Goal: Task Accomplishment & Management: Use online tool/utility

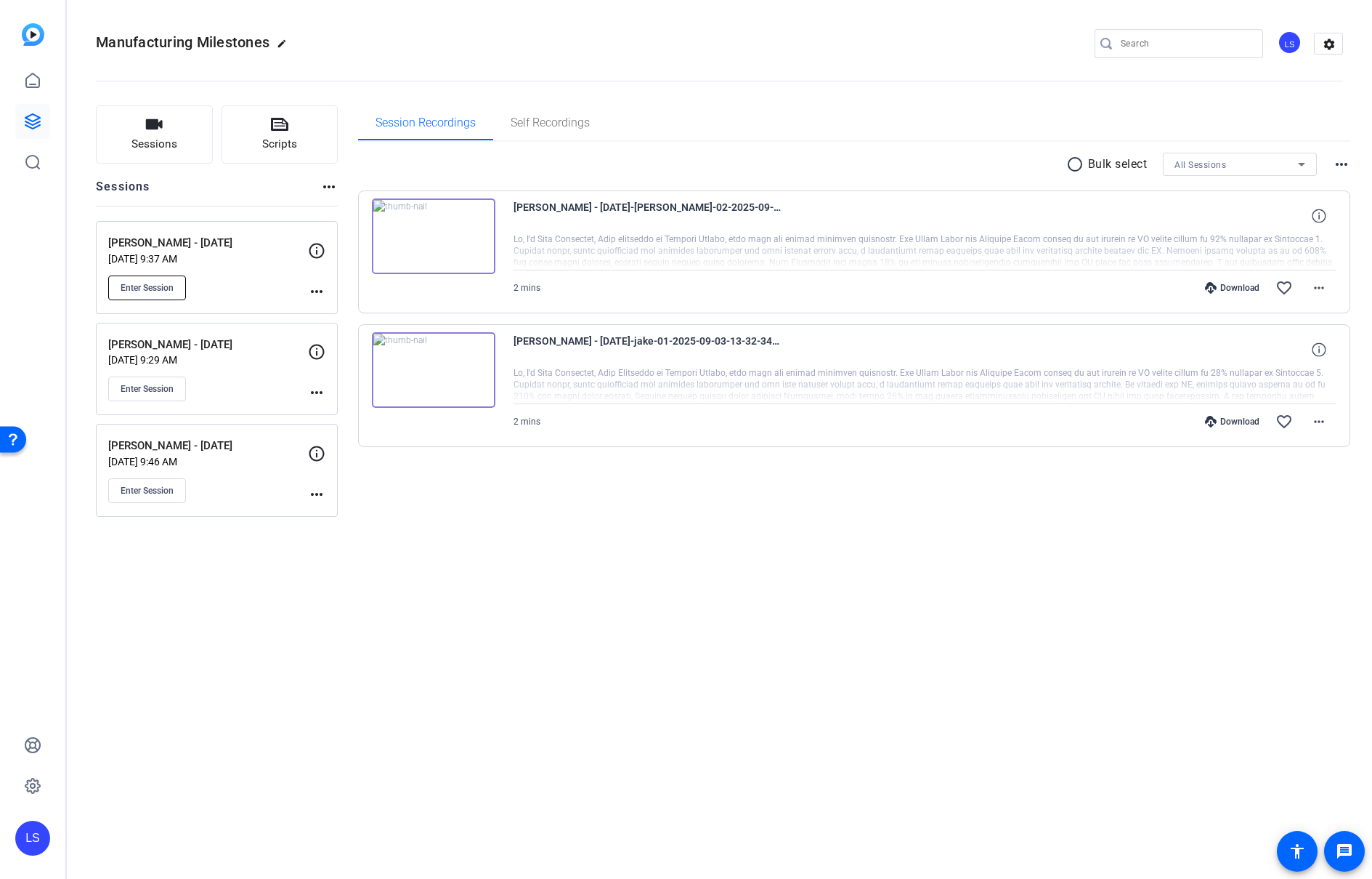
click at [148, 286] on span "Enter Session" at bounding box center [147, 287] width 53 height 11
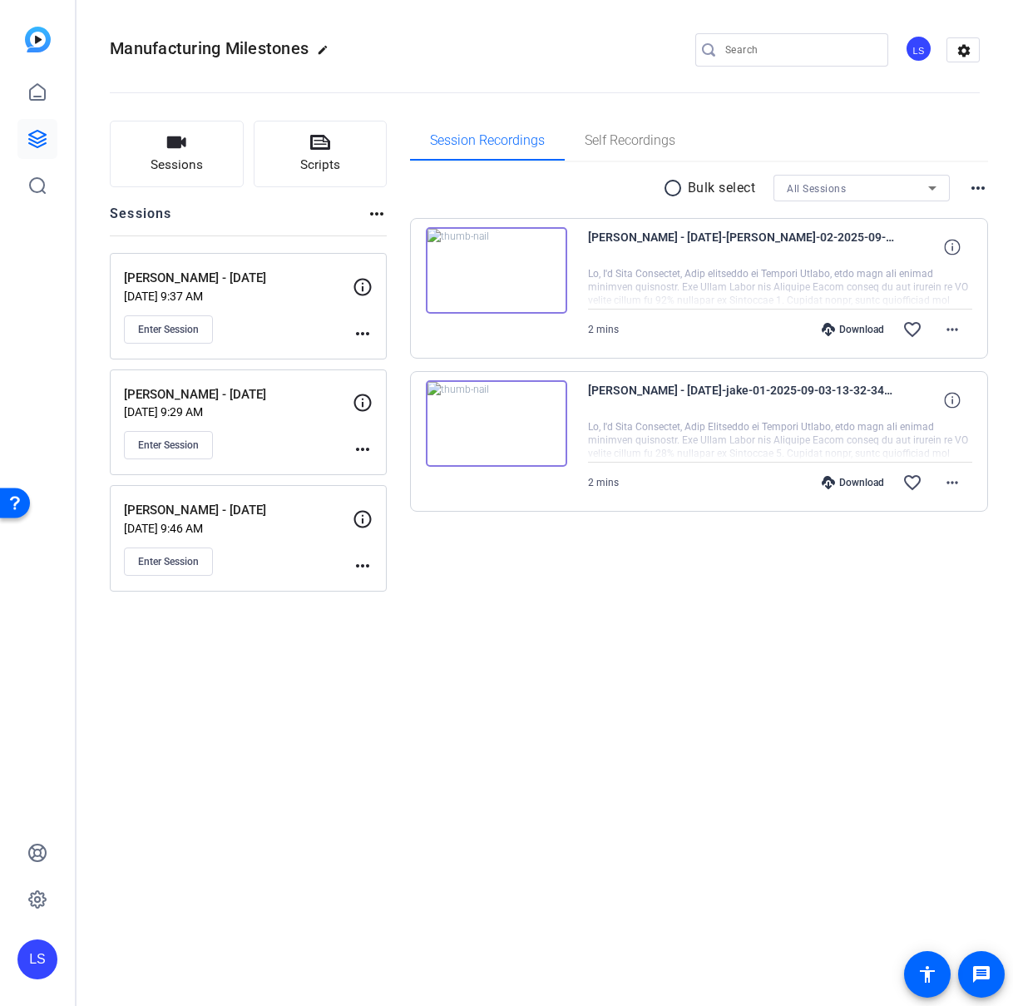
click at [359, 332] on mat-icon "more_horiz" at bounding box center [363, 334] width 20 height 20
click at [380, 349] on span "Edit Session" at bounding box center [404, 358] width 76 height 20
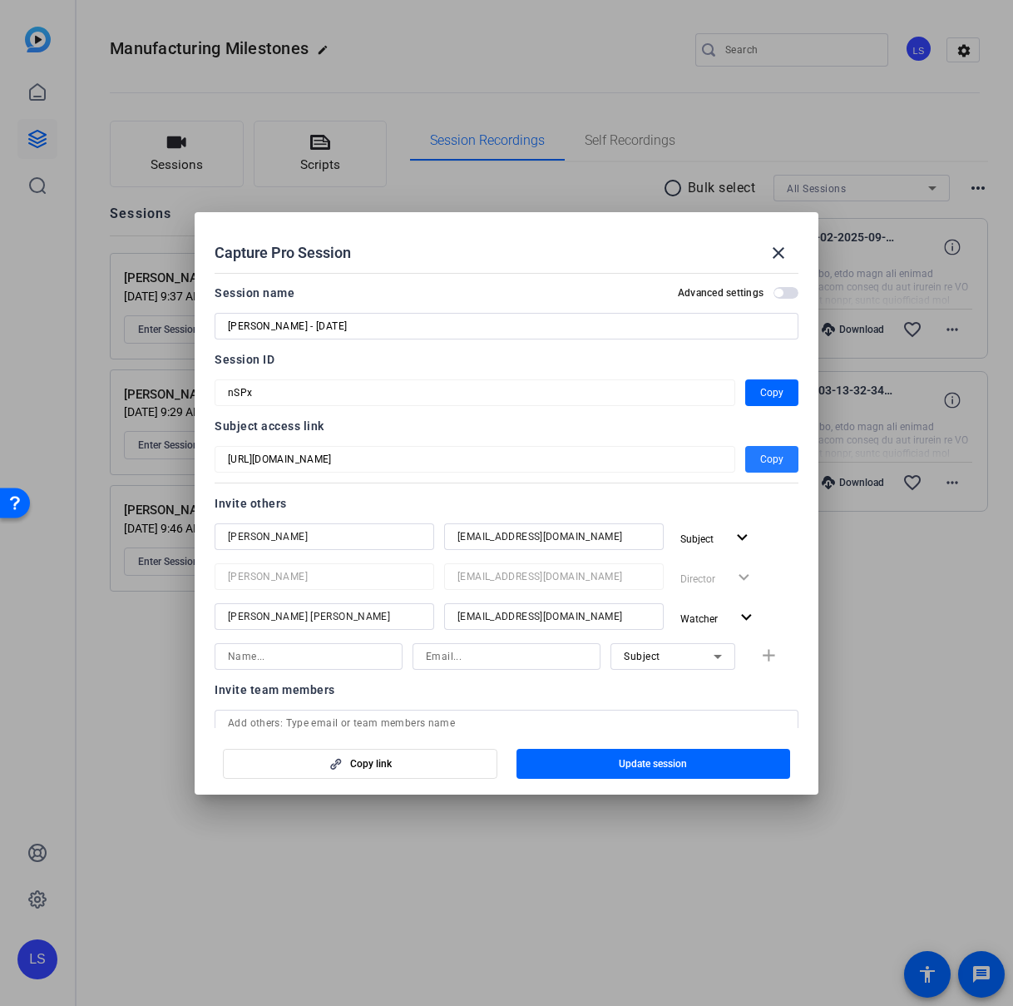
click at [764, 454] on span "Copy" at bounding box center [771, 459] width 23 height 20
click at [215, 389] on mat-form-field "nSPx" at bounding box center [475, 392] width 521 height 27
click at [454, 358] on div "Session ID" at bounding box center [507, 359] width 584 height 20
click at [790, 247] on span at bounding box center [779, 253] width 40 height 40
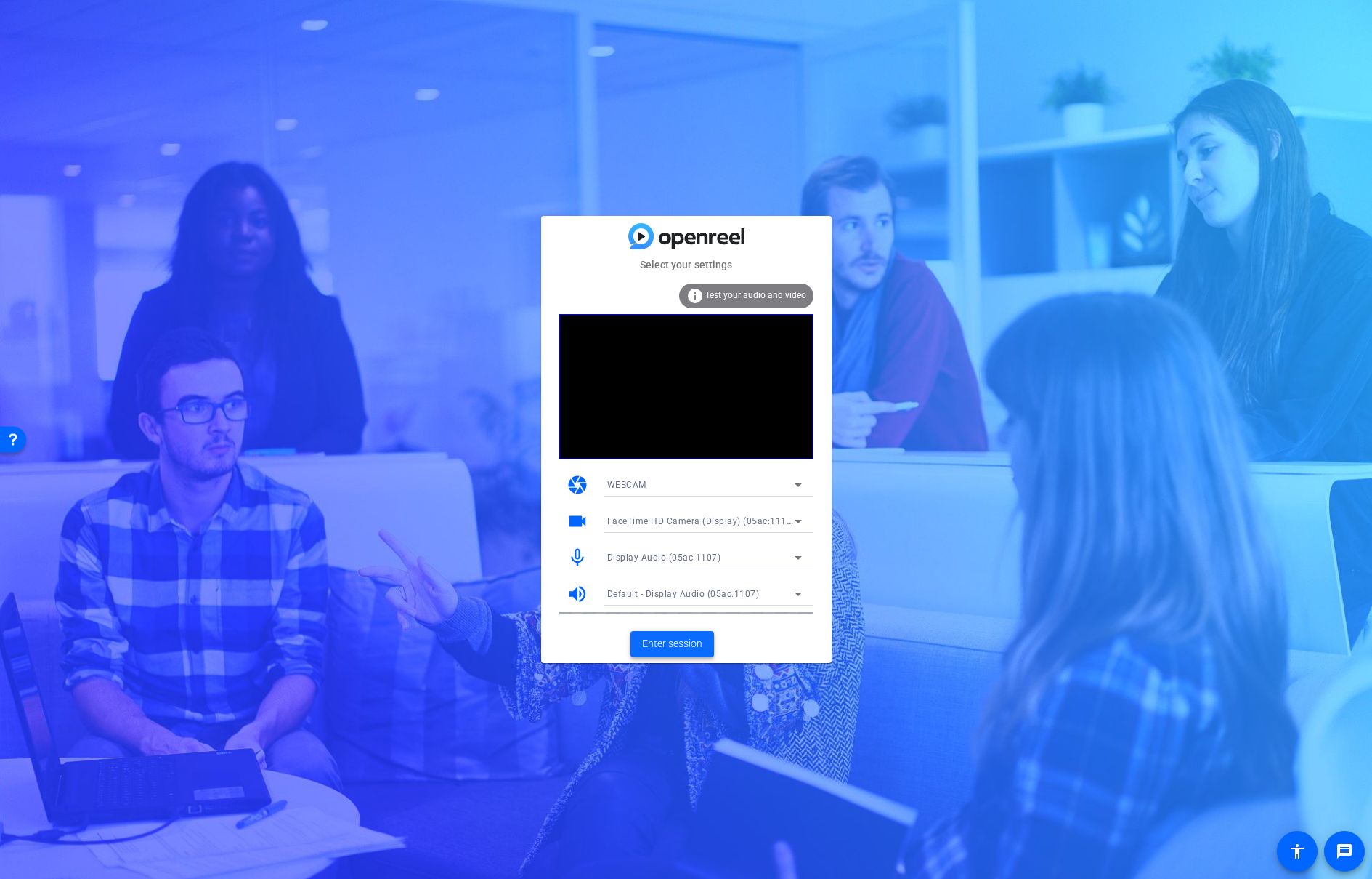
click at [686, 637] on span "Enter session" at bounding box center [672, 643] width 60 height 15
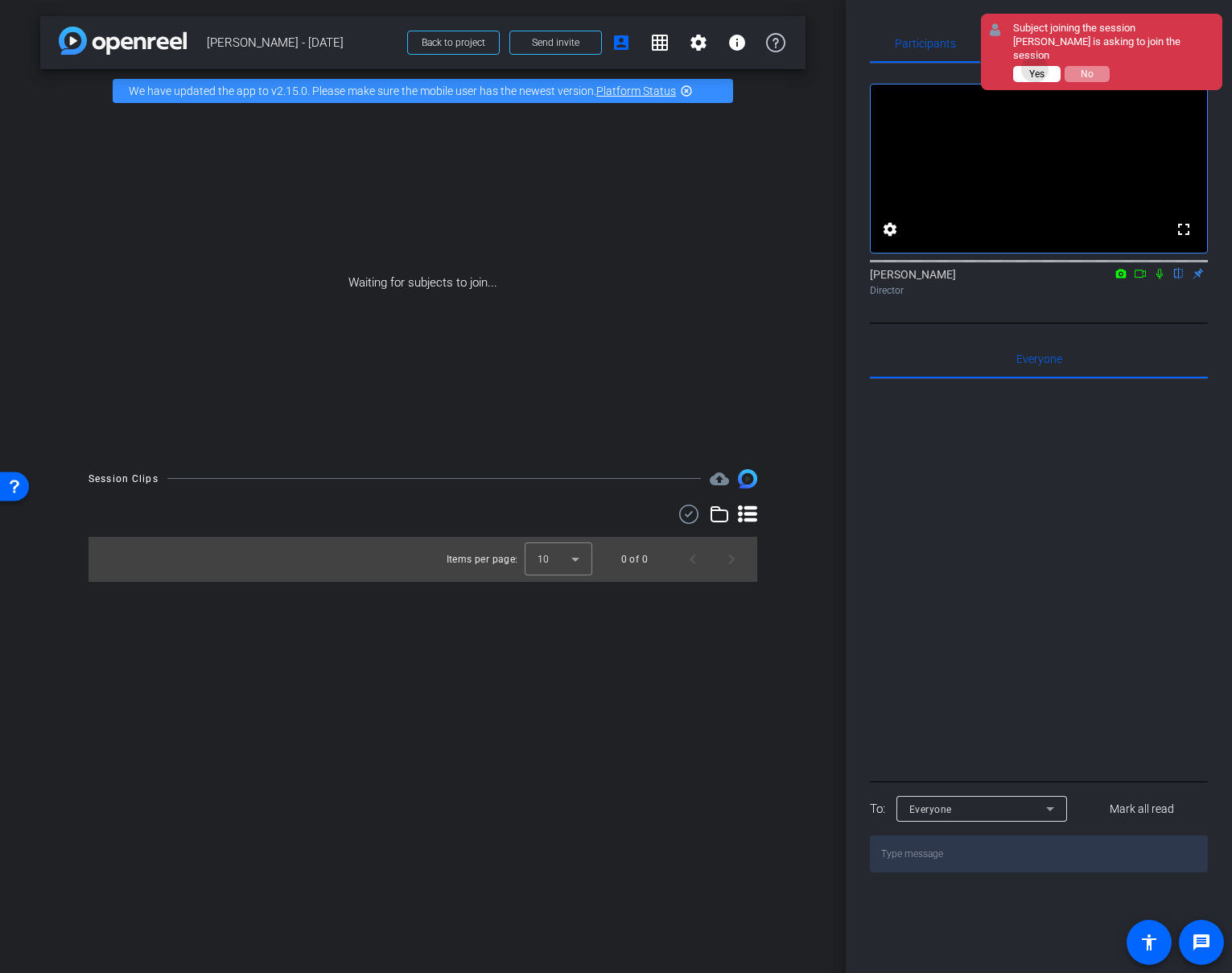
click at [1036, 69] on span "Yes" at bounding box center [1037, 74] width 15 height 12
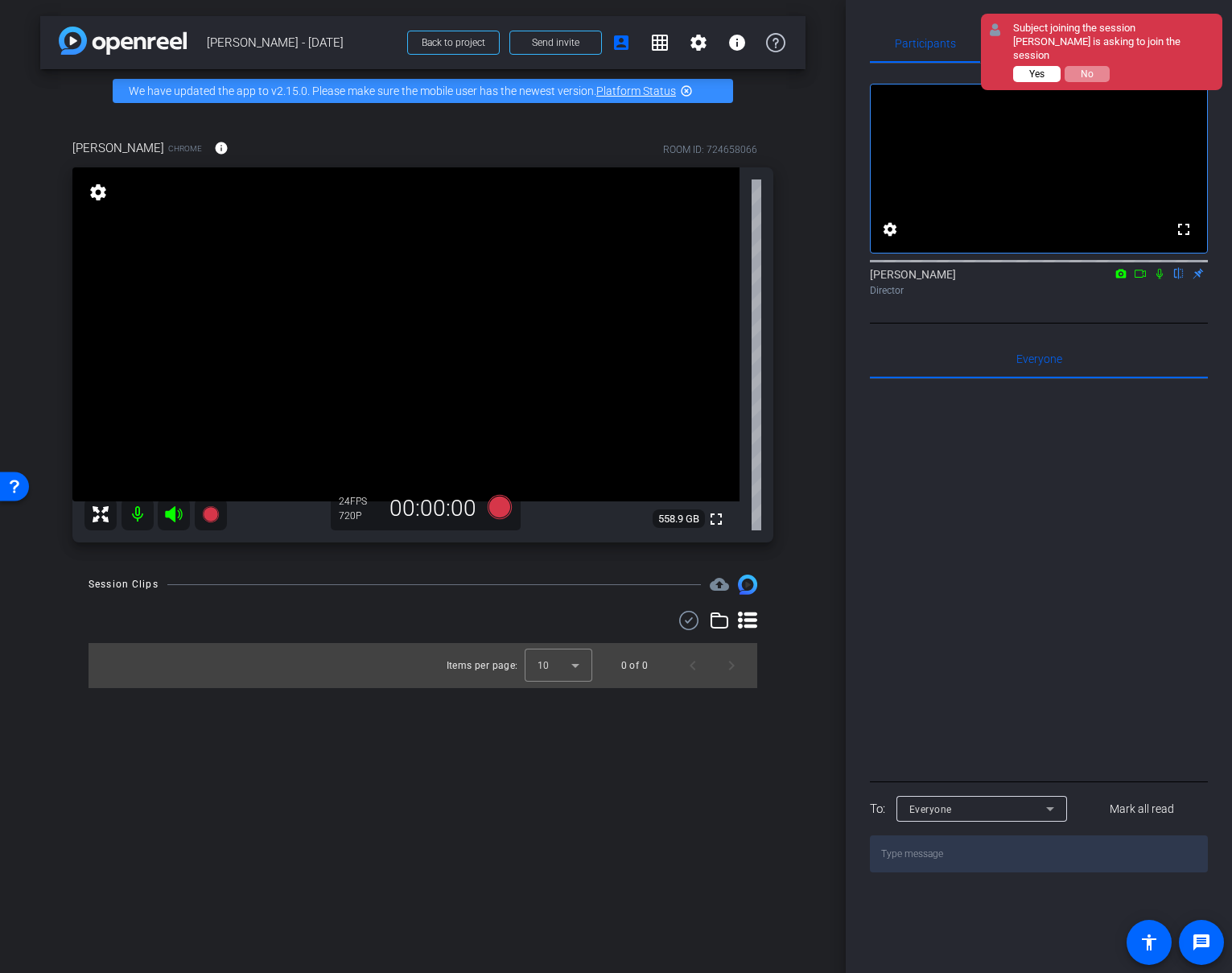
click at [1030, 69] on span "Yes" at bounding box center [1037, 74] width 15 height 12
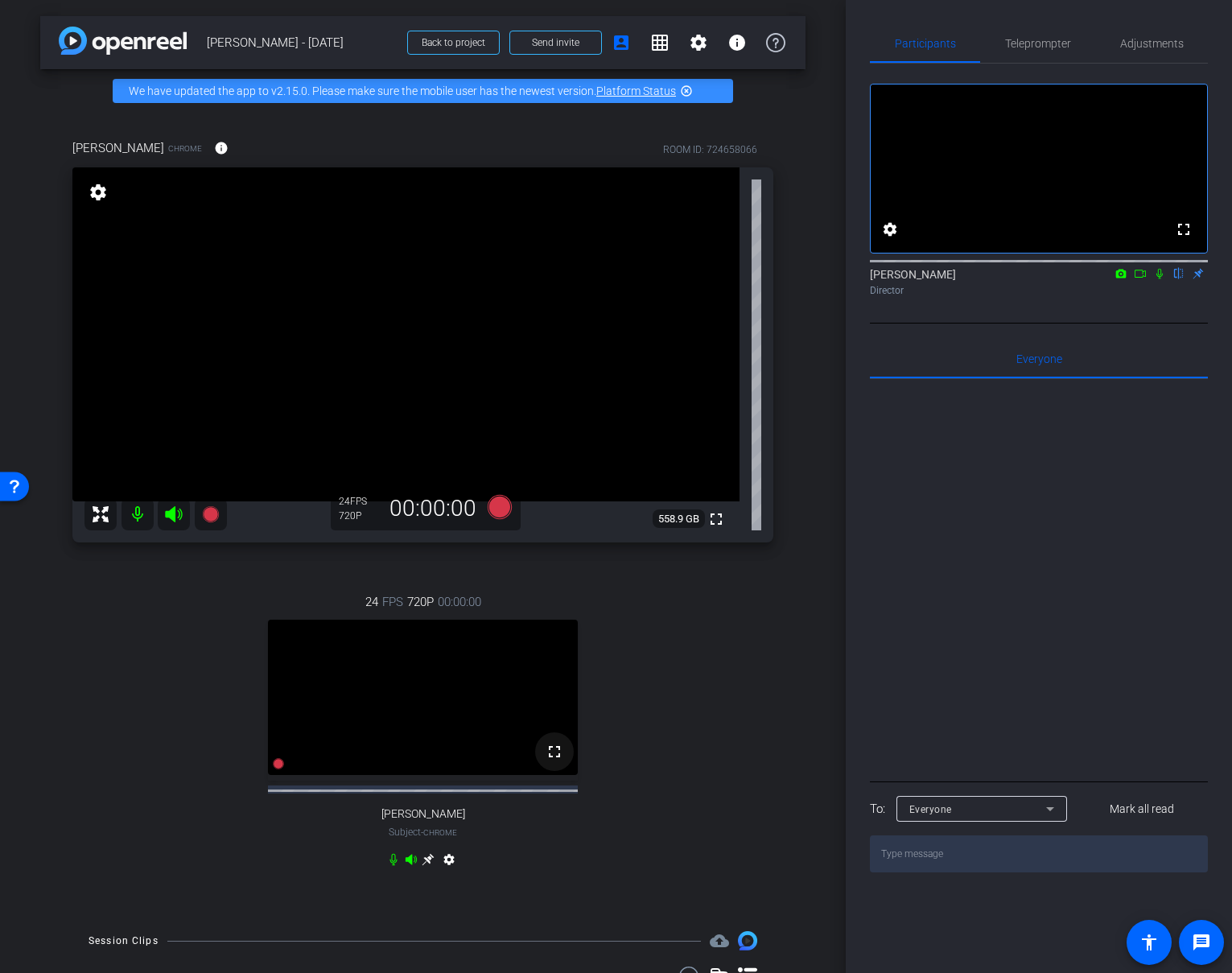
click at [556, 761] on mat-icon "fullscreen" at bounding box center [554, 752] width 19 height 19
click at [426, 866] on icon at bounding box center [427, 859] width 13 height 13
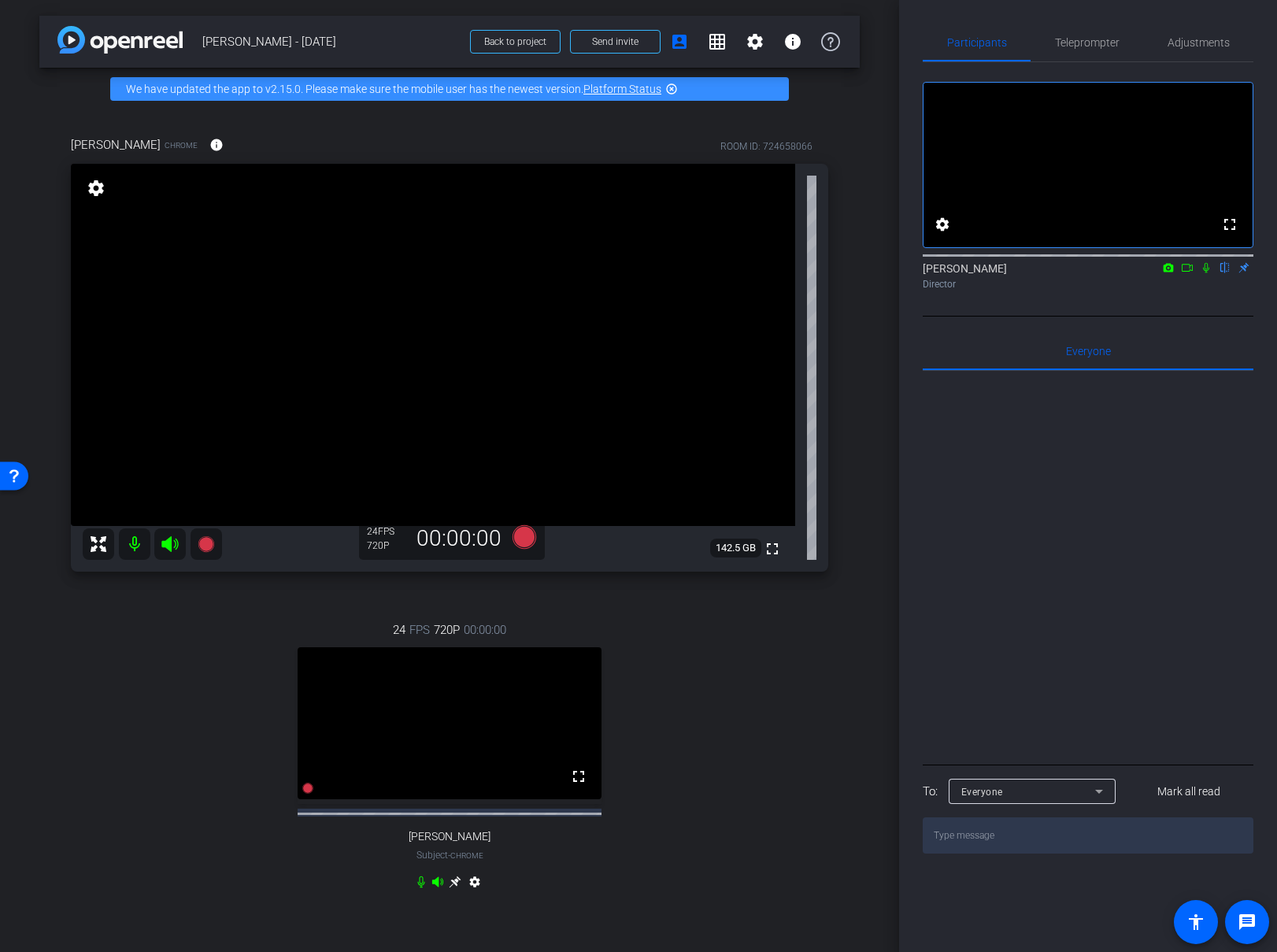
click at [96, 188] on mat-icon "settings" at bounding box center [96, 188] width 22 height 19
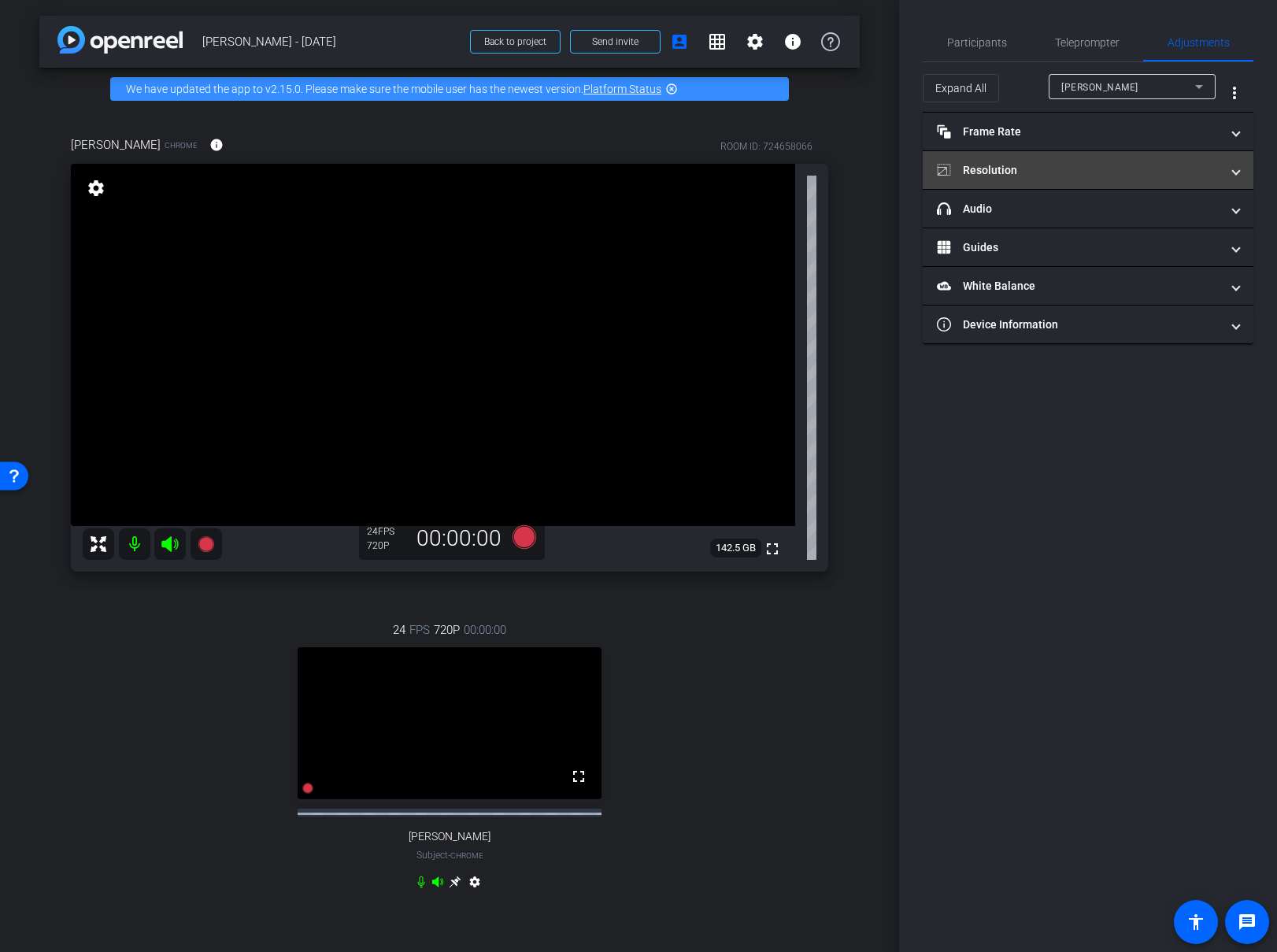
click at [1153, 164] on mat-panel-title "Resolution" at bounding box center [1078, 169] width 283 height 16
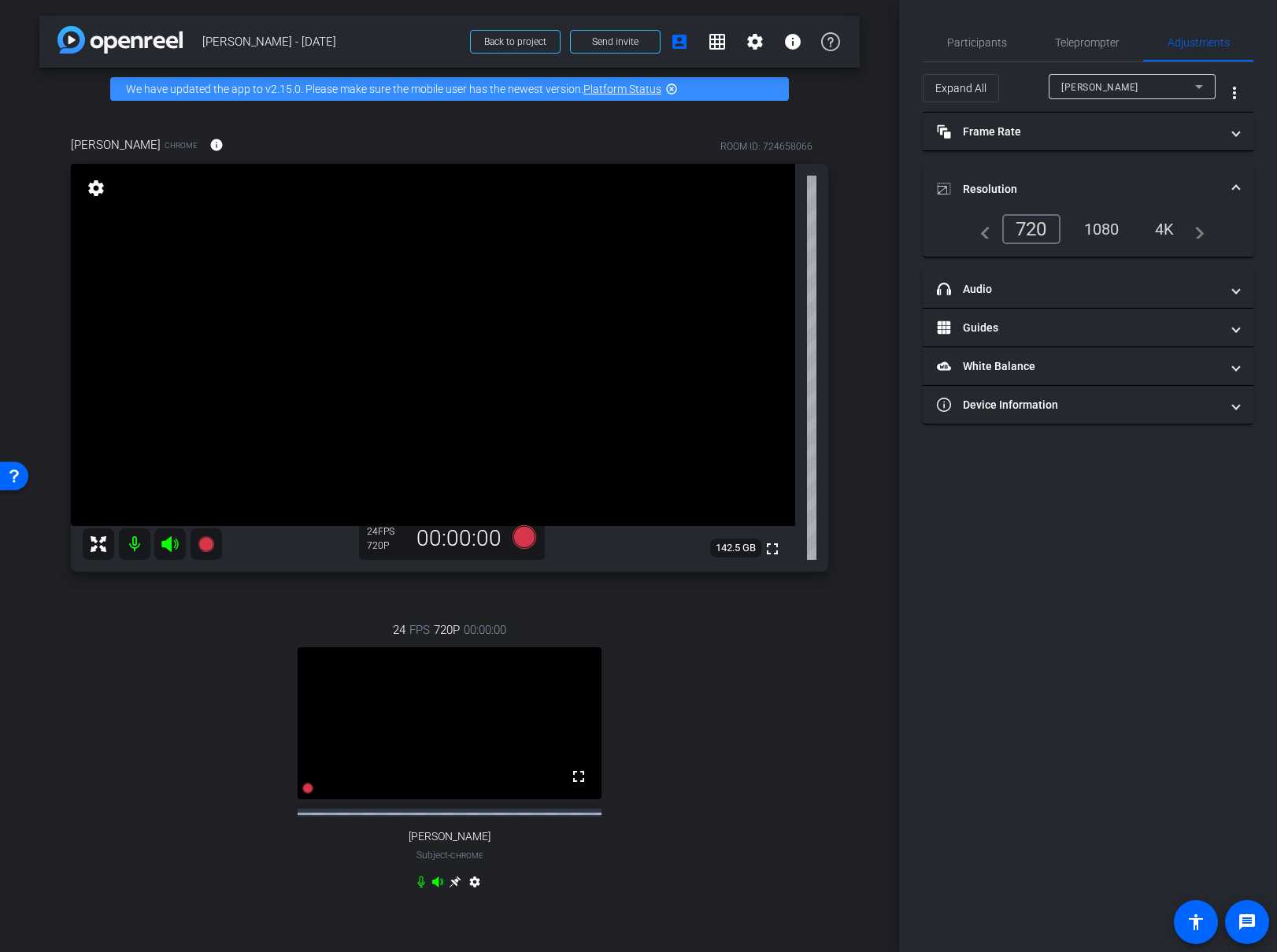
click at [1162, 166] on mat-expansion-panel-header "Resolution" at bounding box center [1088, 188] width 330 height 50
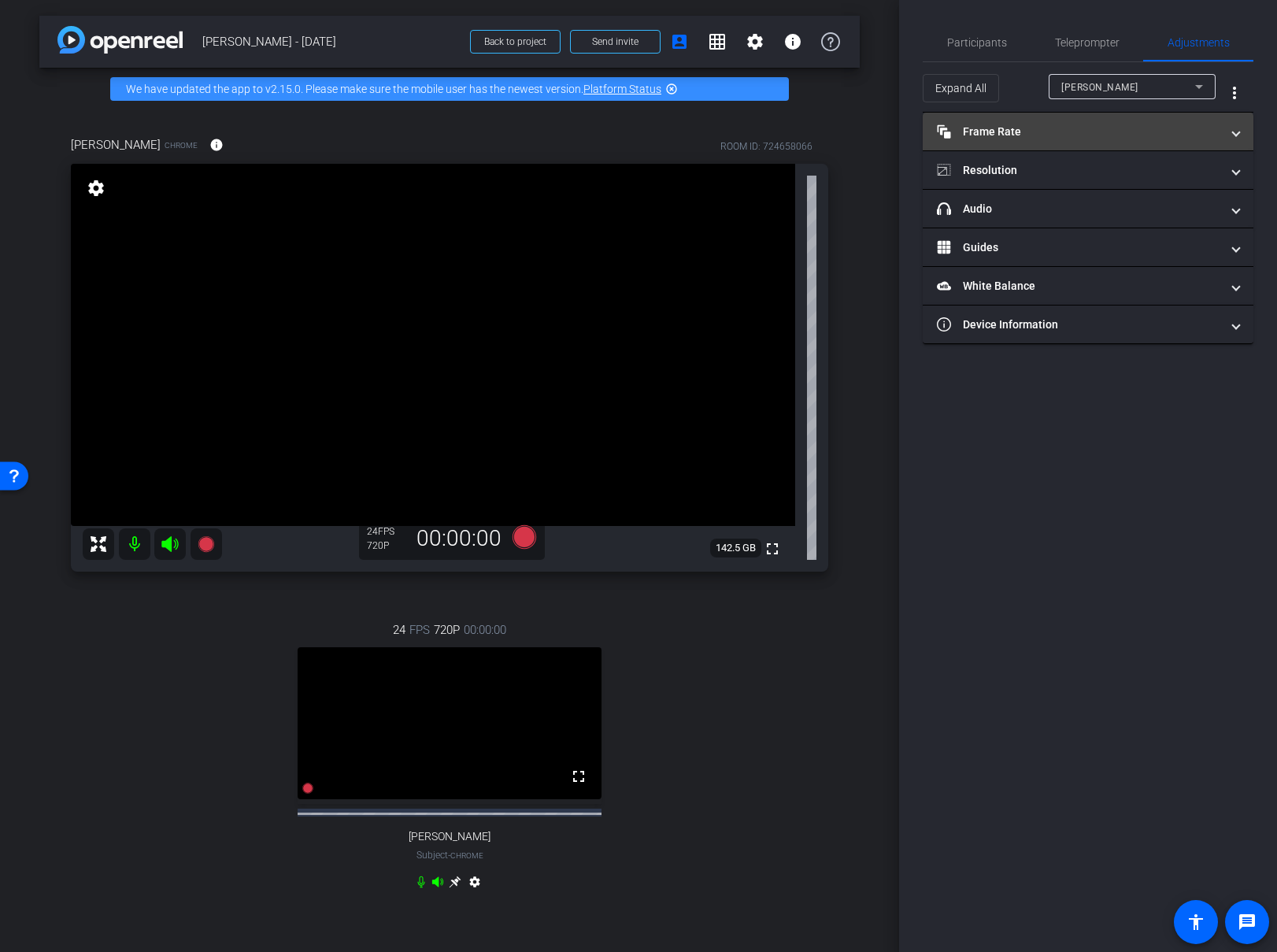
click at [1164, 127] on mat-panel-title "Frame Rate Frame Rate" at bounding box center [1078, 132] width 283 height 16
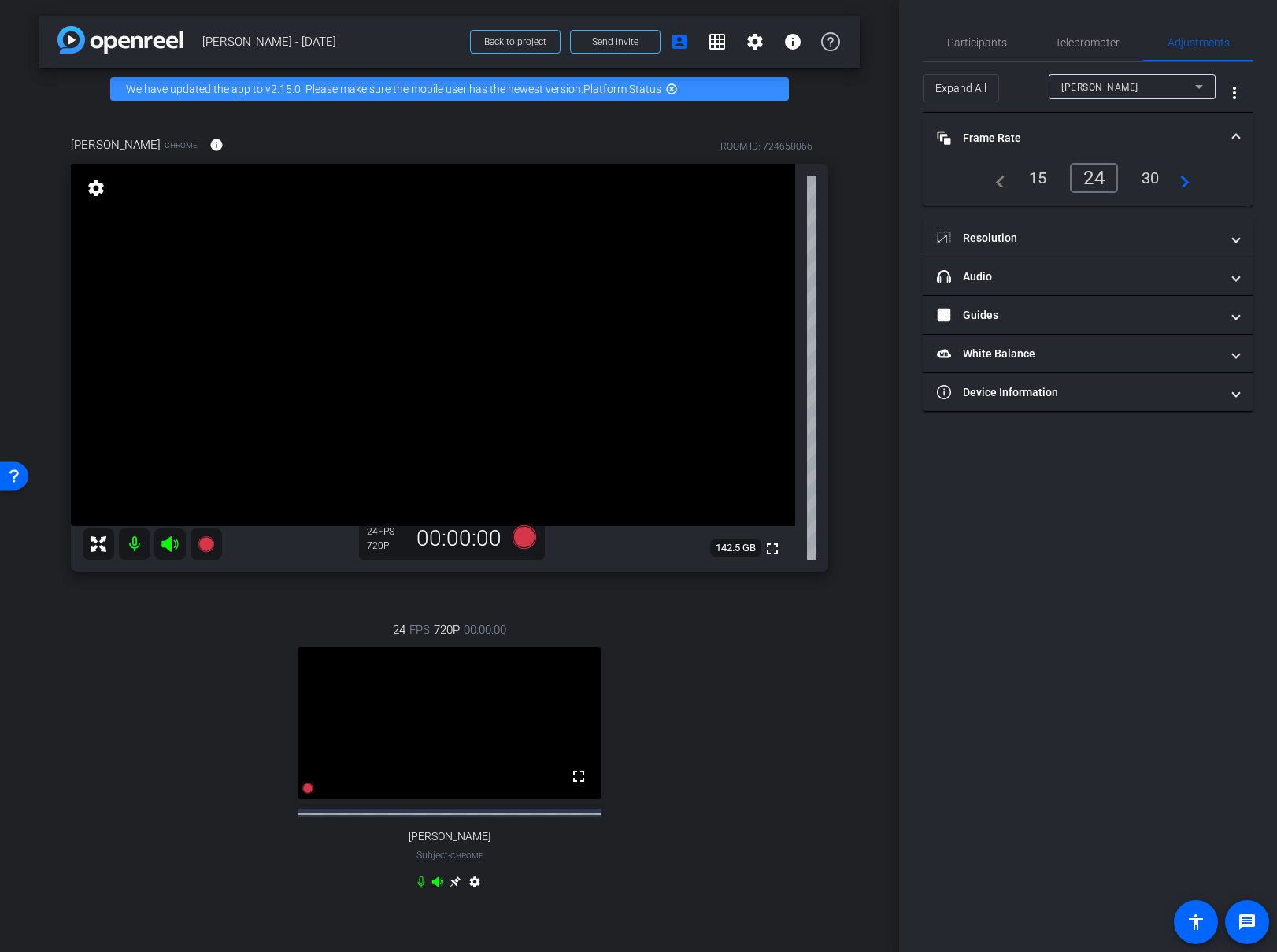
click at [1166, 127] on mat-expansion-panel-header "Frame Rate Frame Rate" at bounding box center [1088, 137] width 330 height 50
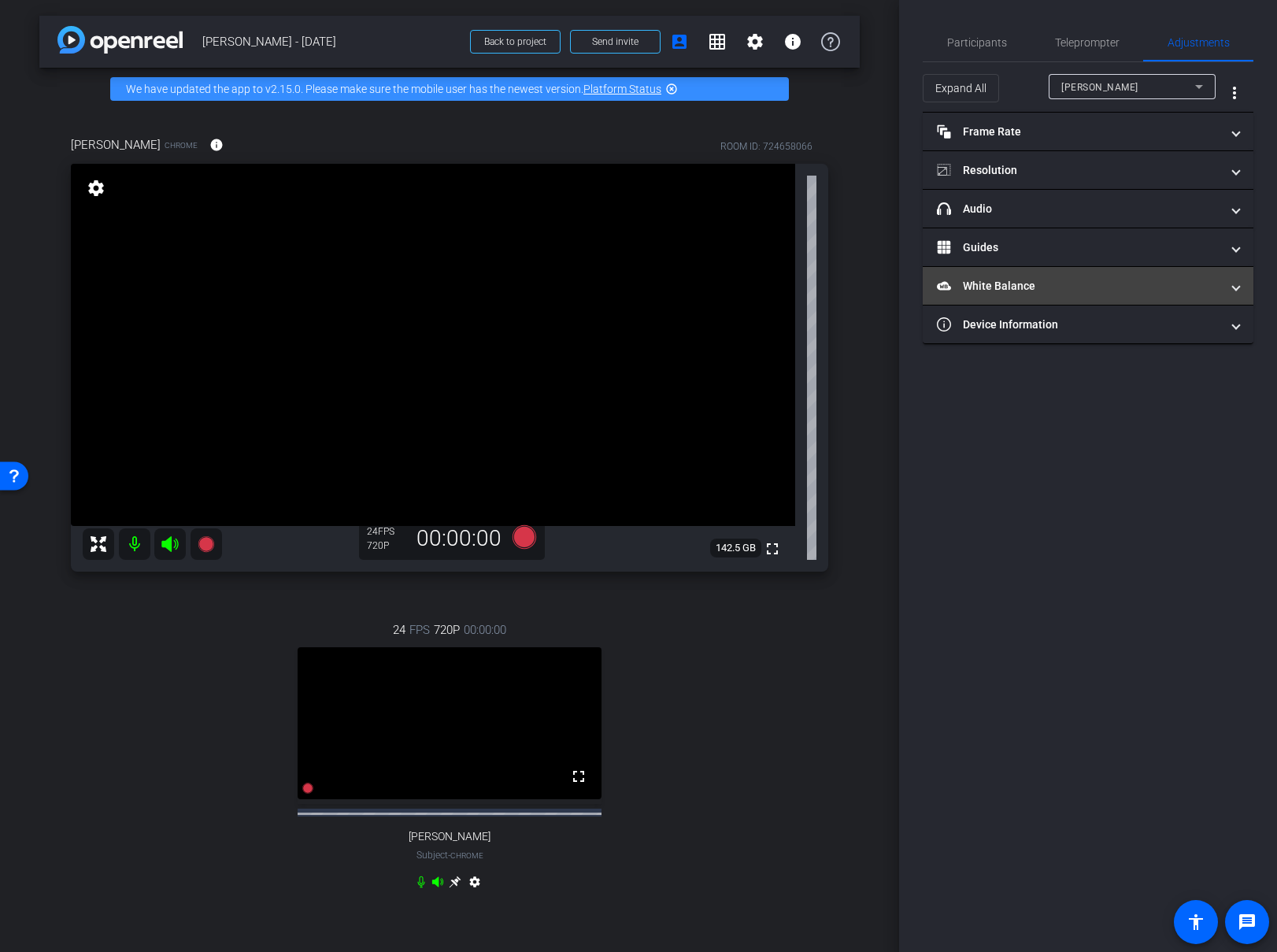
click at [1135, 278] on mat-panel-title "White Balance White Balance" at bounding box center [1078, 286] width 283 height 16
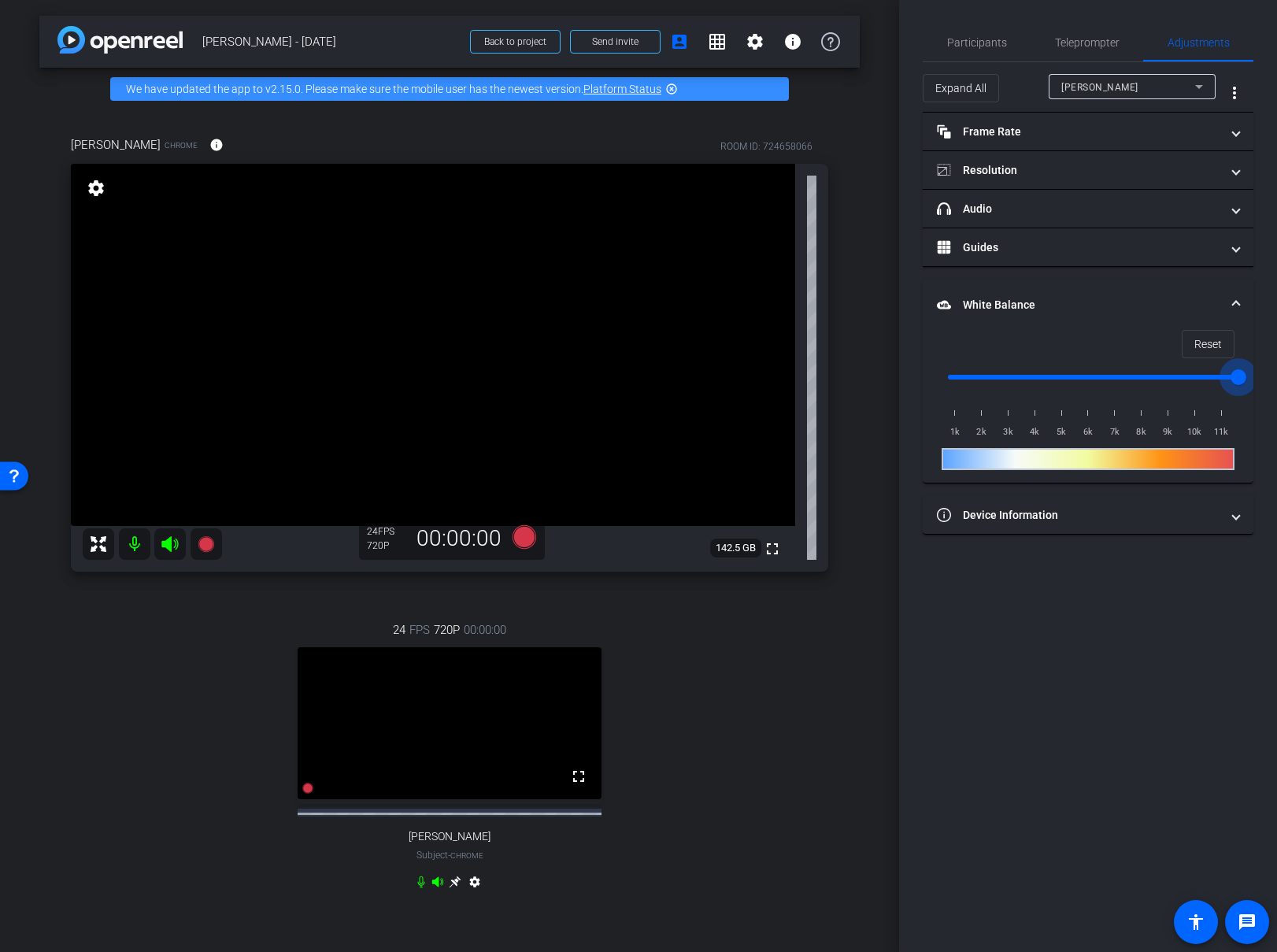
drag, startPoint x: 1244, startPoint y: 379, endPoint x: 1283, endPoint y: 375, distance: 39.2
click at [1257, 375] on input "range" at bounding box center [1094, 377] width 326 height 35
drag, startPoint x: 1100, startPoint y: 460, endPoint x: 1150, endPoint y: 454, distance: 50.4
click at [1136, 457] on div at bounding box center [1088, 458] width 293 height 22
type input "11000"
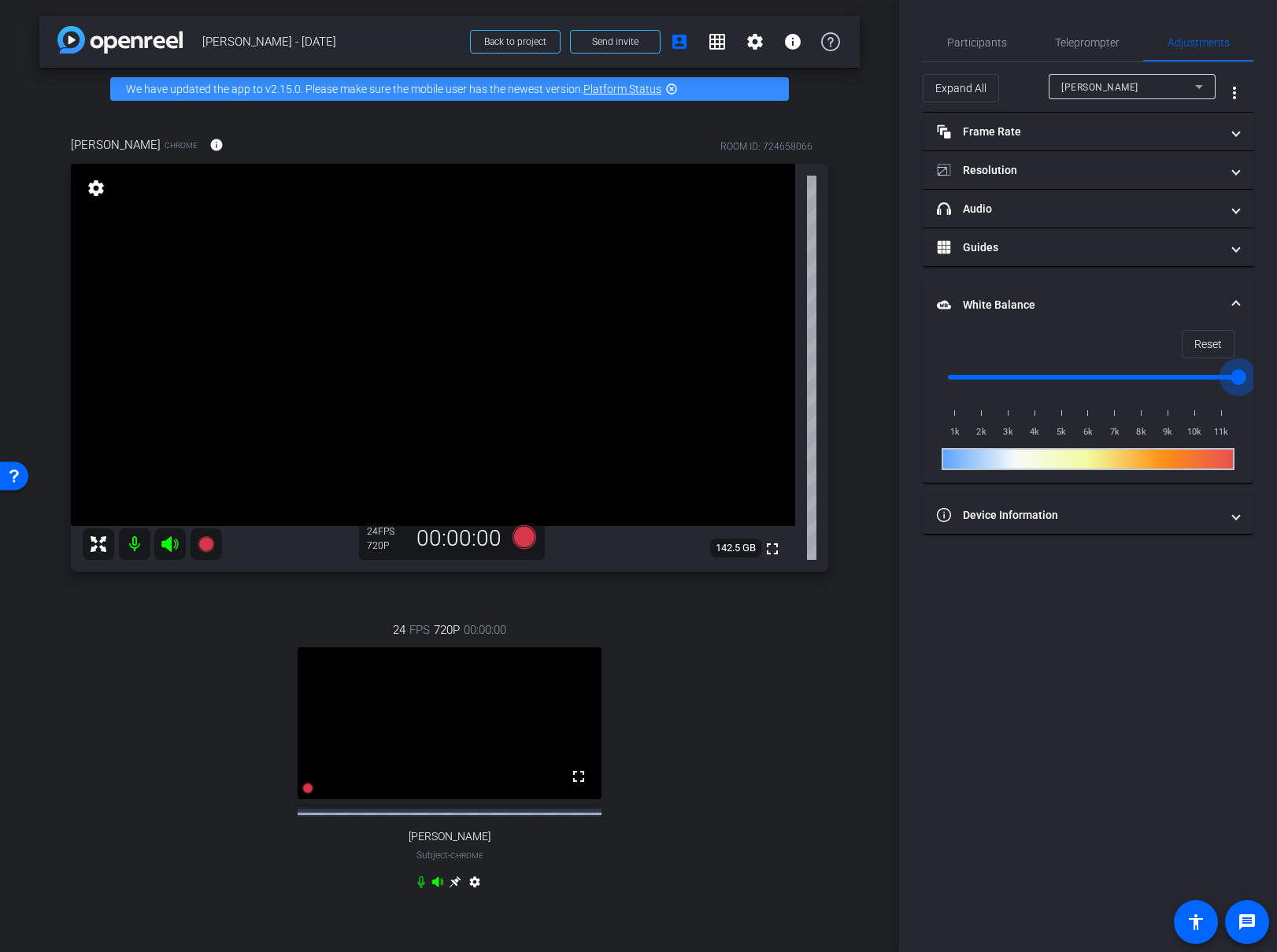
drag, startPoint x: 1230, startPoint y: 378, endPoint x: 1312, endPoint y: 380, distance: 82.0
click at [1277, 380] on html "Accessibility Screen-Reader Guide, Feedback, and Issue Reporting | New window m…" at bounding box center [638, 476] width 1277 height 952
click at [1241, 299] on mat-expansion-panel-header "White Balance White Balance" at bounding box center [1088, 304] width 330 height 50
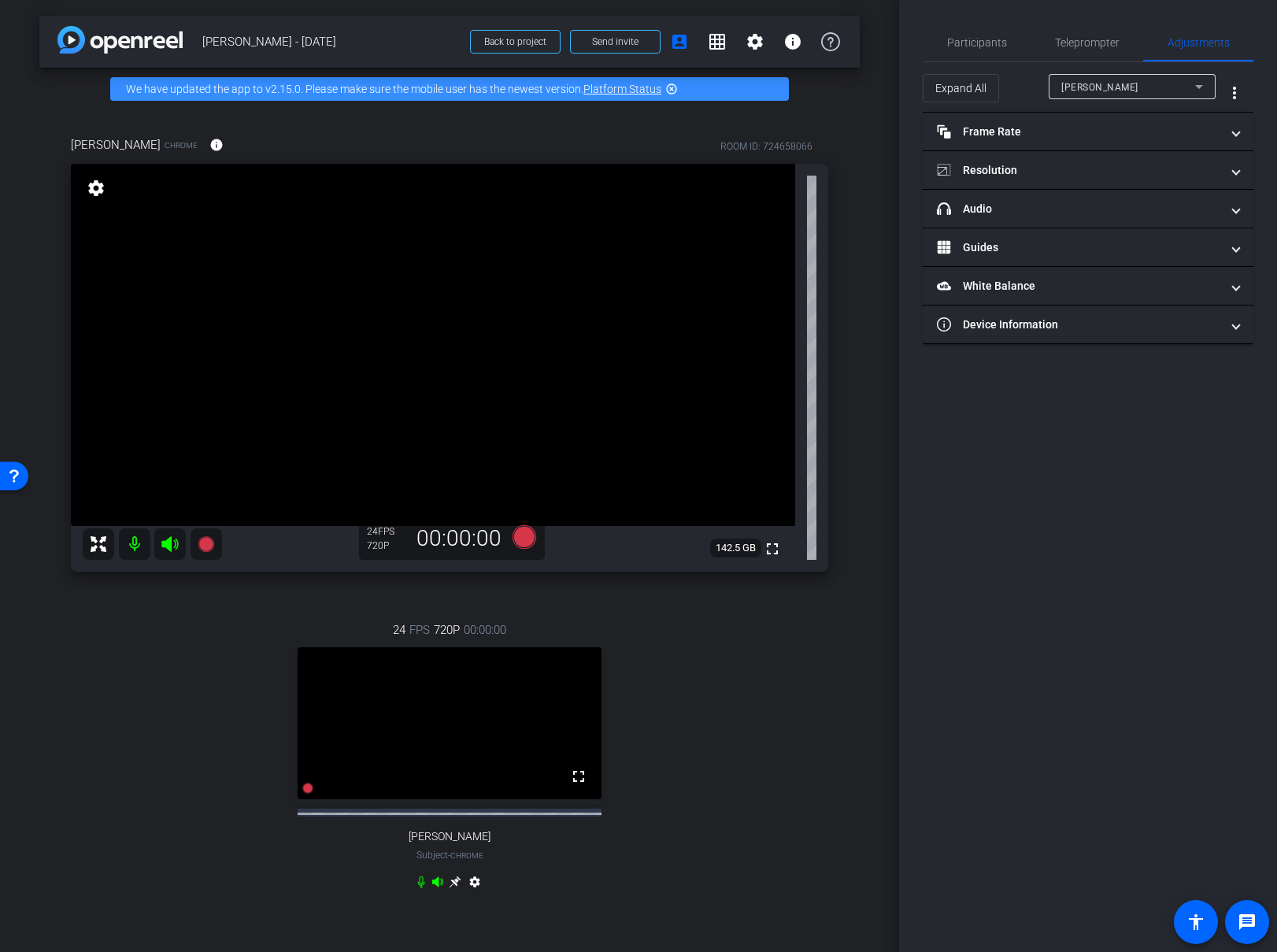
click at [1200, 87] on icon at bounding box center [1199, 87] width 8 height 4
click at [1200, 87] on div at bounding box center [638, 476] width 1277 height 952
click at [980, 50] on span "Participants" at bounding box center [977, 43] width 60 height 38
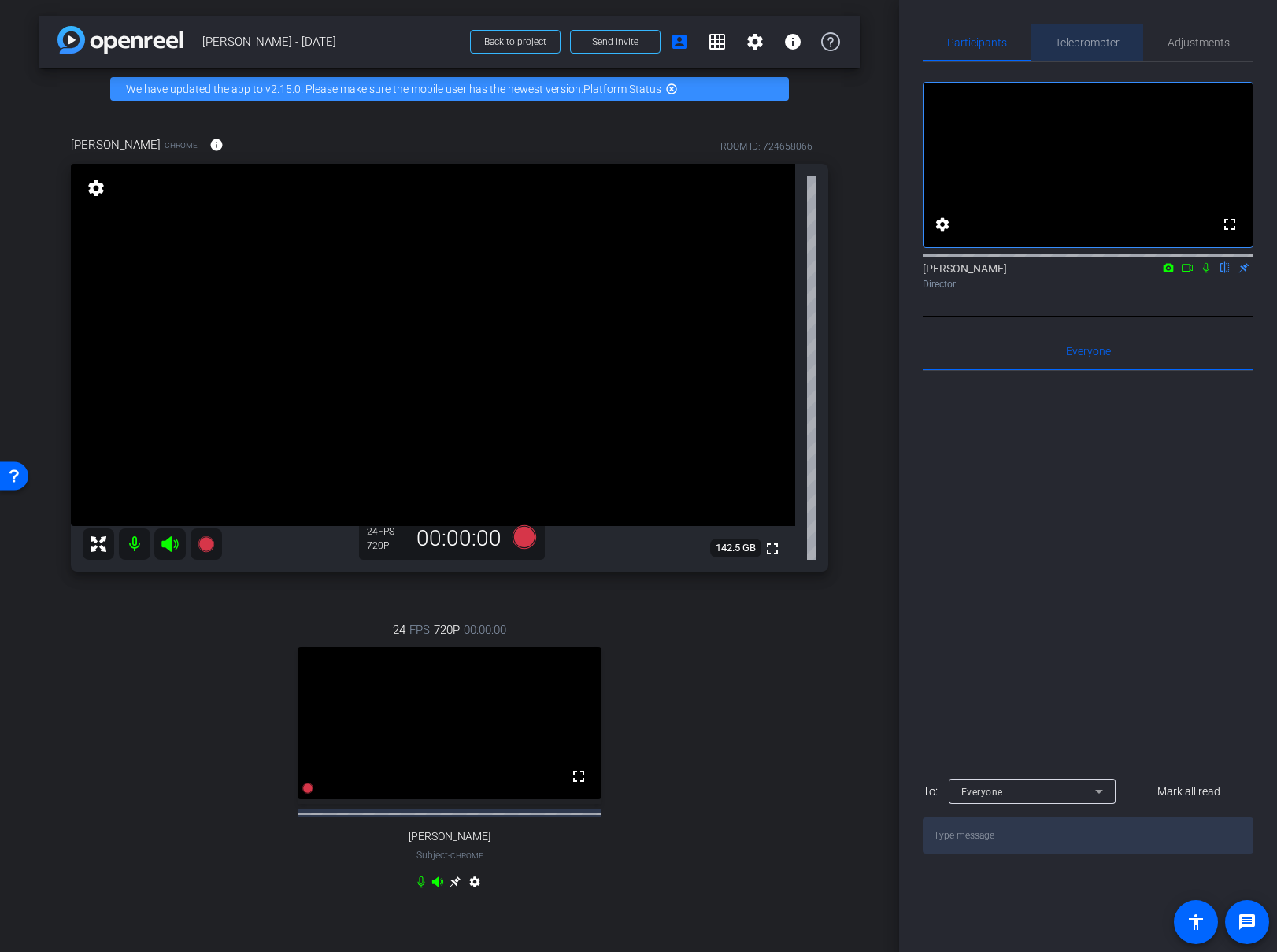
click at [1077, 48] on span "Teleprompter" at bounding box center [1088, 43] width 64 height 11
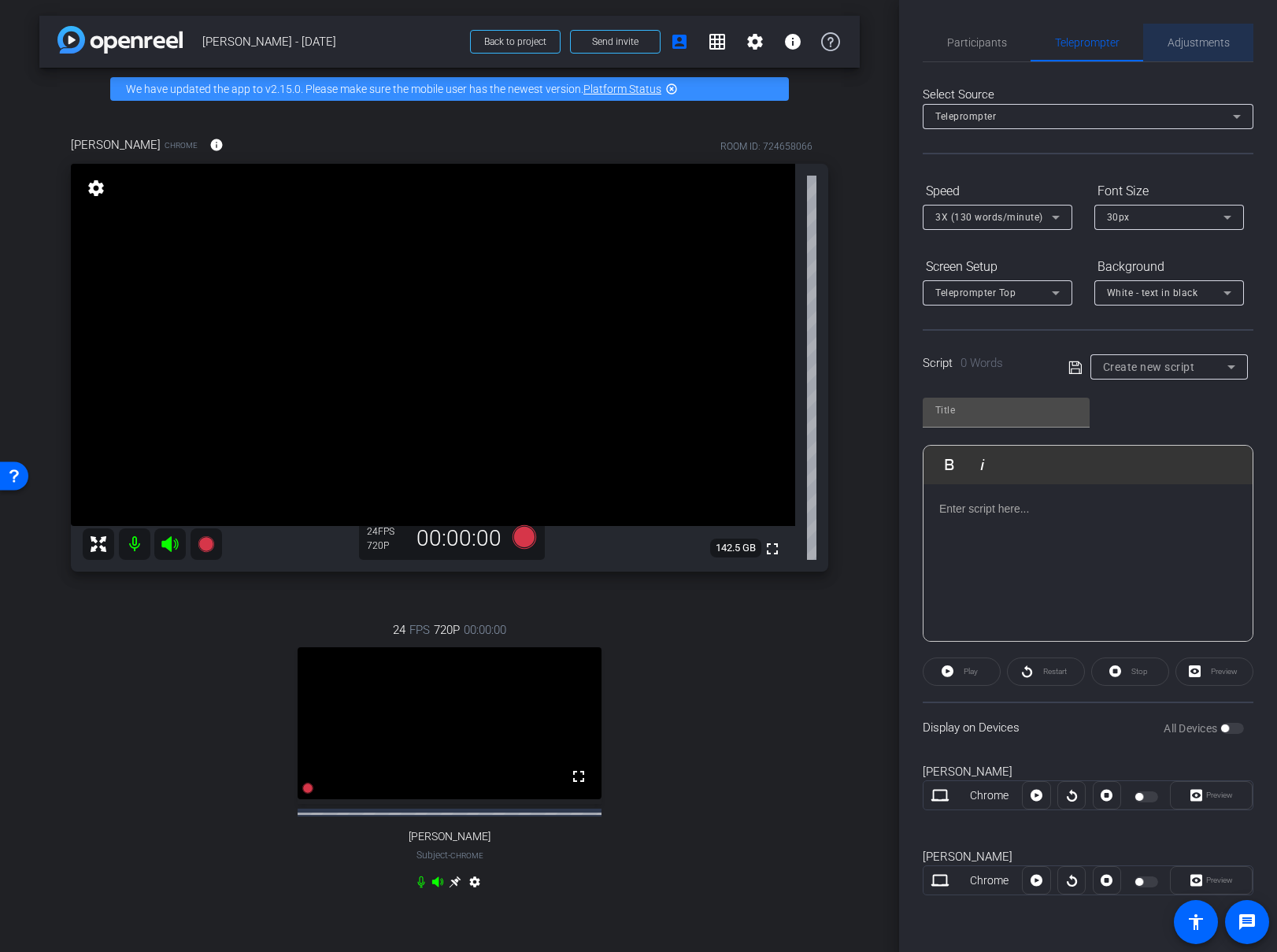
click at [1192, 45] on span "Adjustments" at bounding box center [1199, 43] width 62 height 11
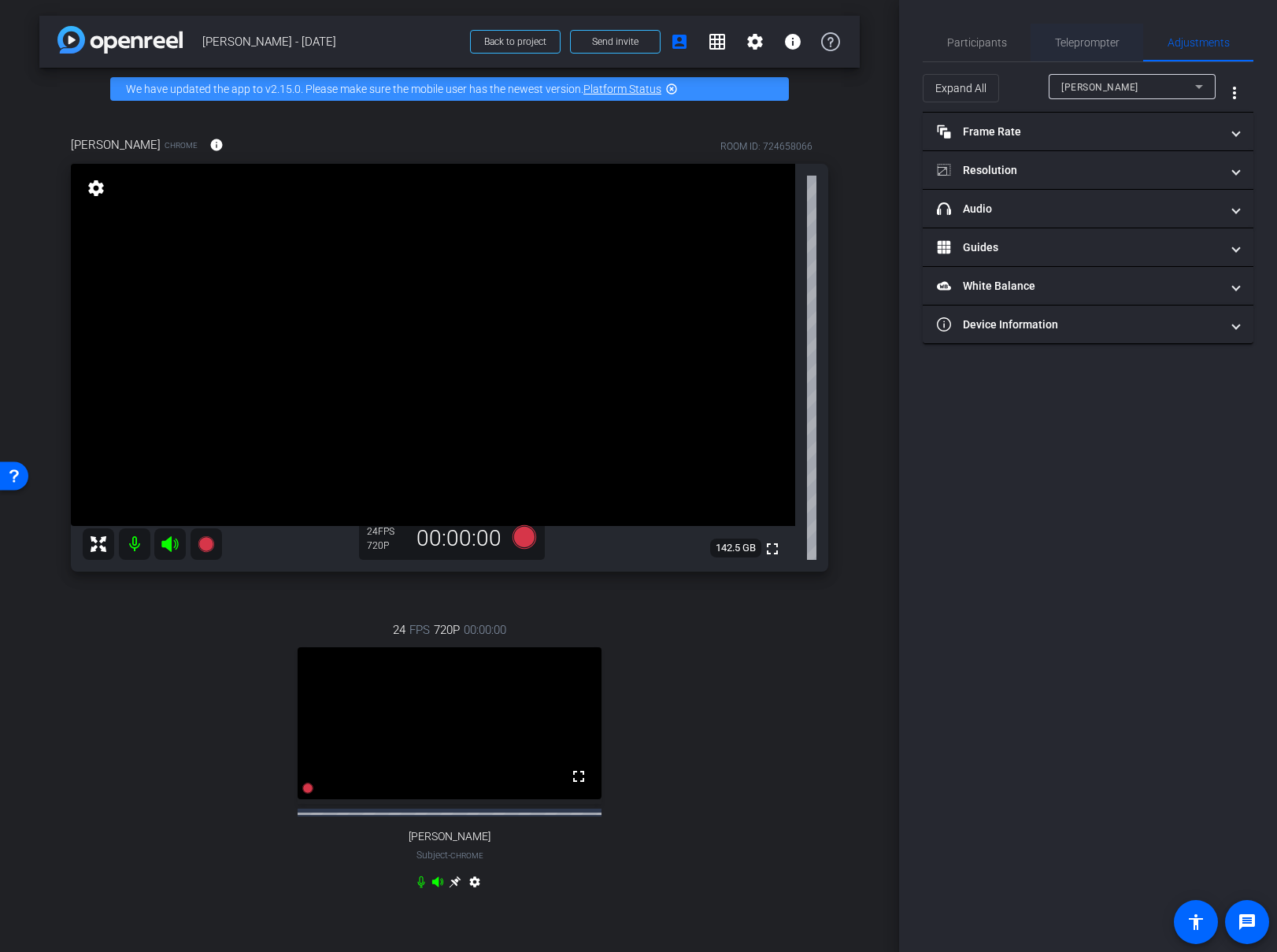
click at [1124, 38] on div "Teleprompter" at bounding box center [1087, 43] width 113 height 38
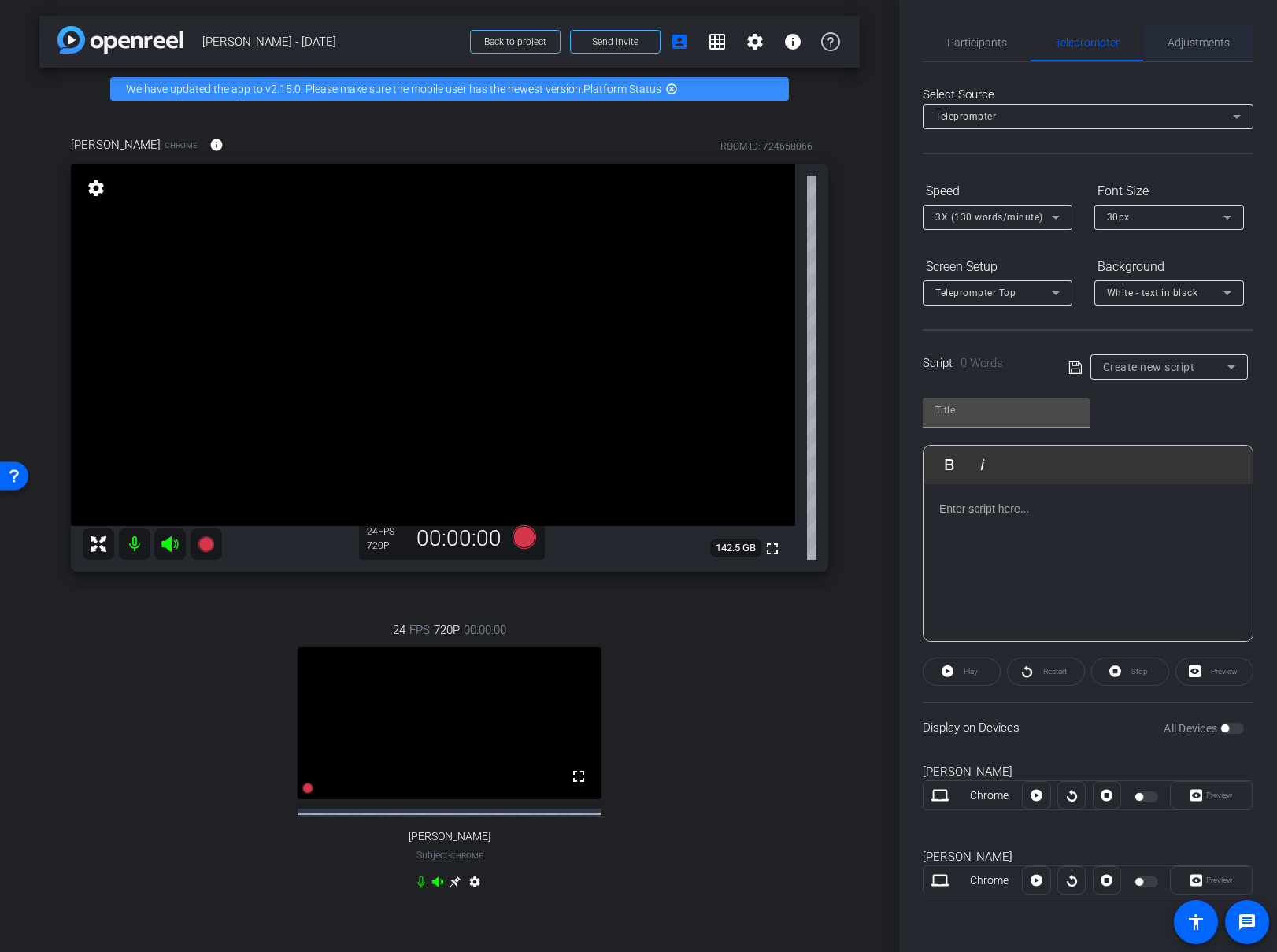
click at [1226, 39] on span "Adjustments" at bounding box center [1199, 43] width 62 height 11
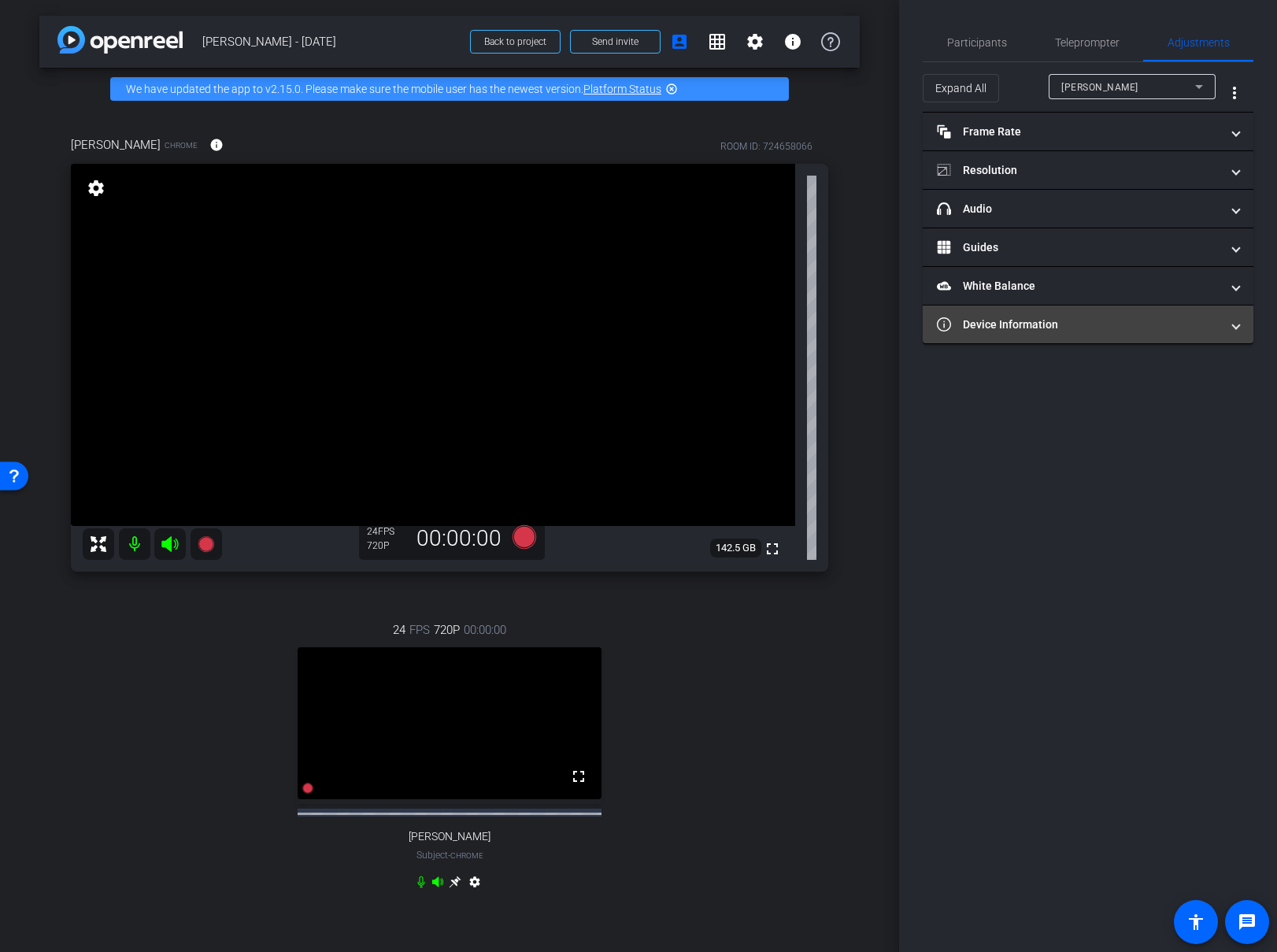
click at [1176, 326] on mat-panel-title "Device Information" at bounding box center [1078, 324] width 283 height 16
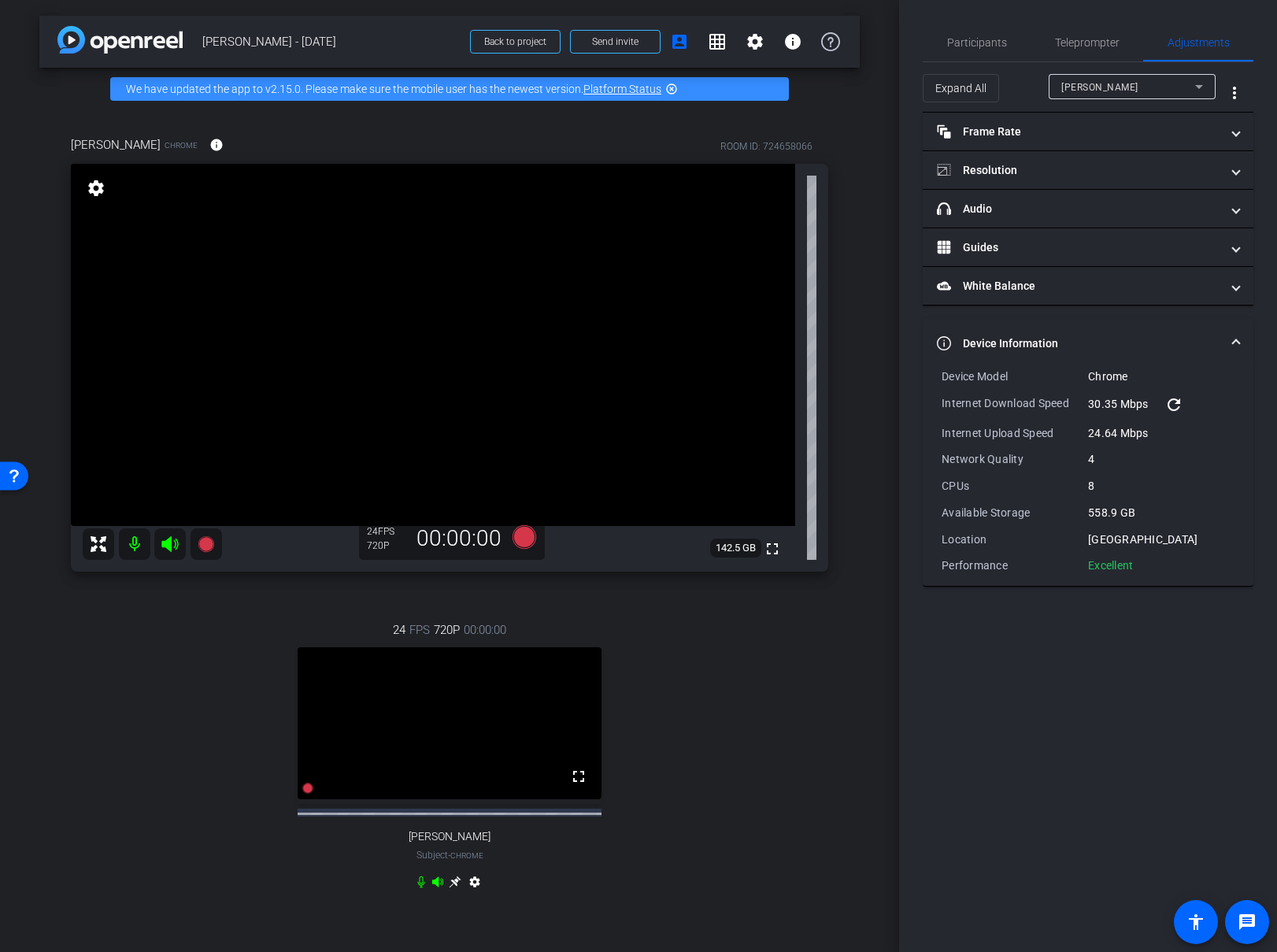
click at [1179, 326] on mat-expansion-panel-header "Device Information" at bounding box center [1088, 343] width 330 height 50
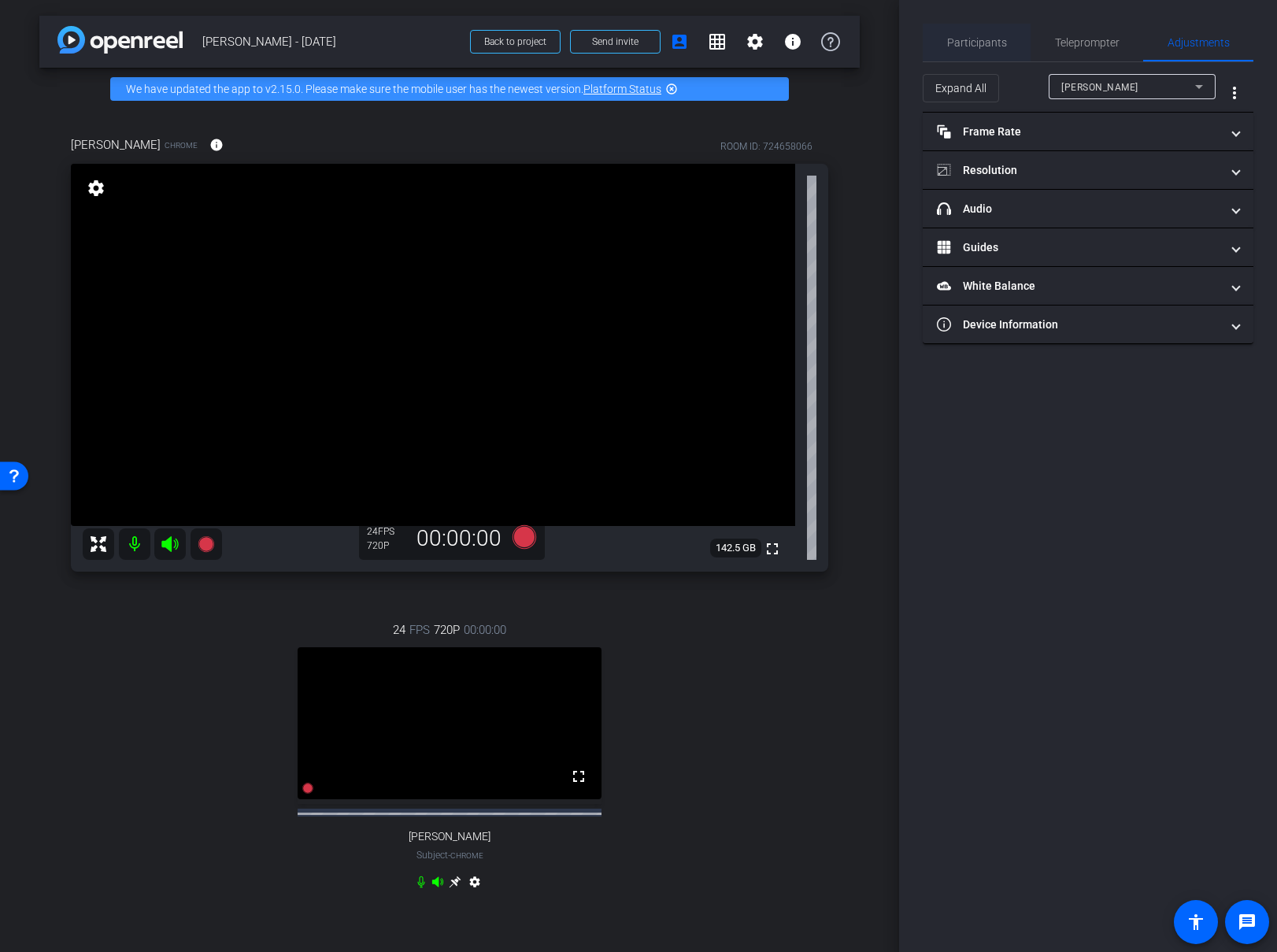
click at [979, 44] on span "Participants" at bounding box center [977, 43] width 60 height 11
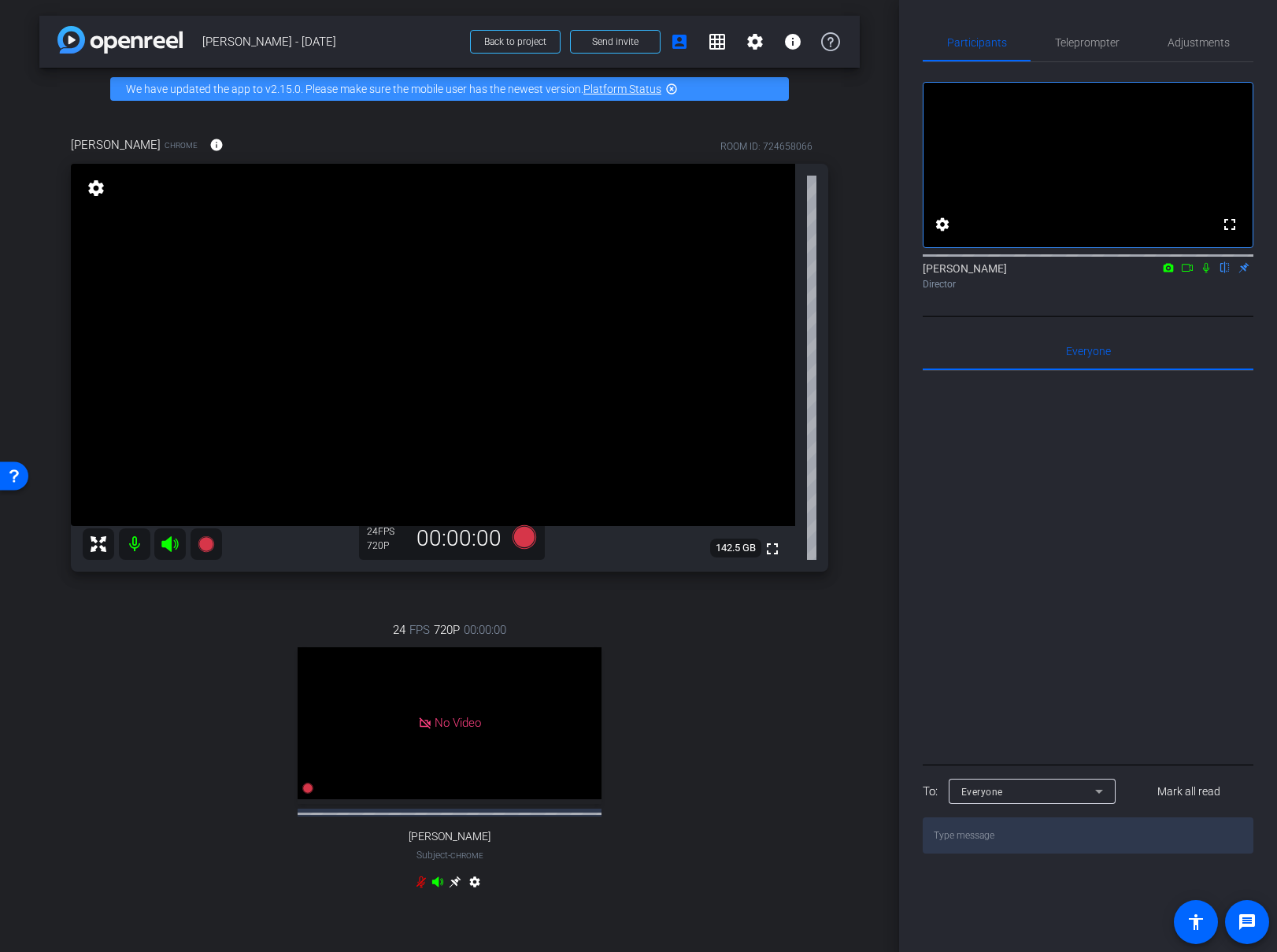
click at [1187, 273] on icon at bounding box center [1187, 268] width 12 height 11
click at [208, 547] on icon at bounding box center [205, 543] width 16 height 16
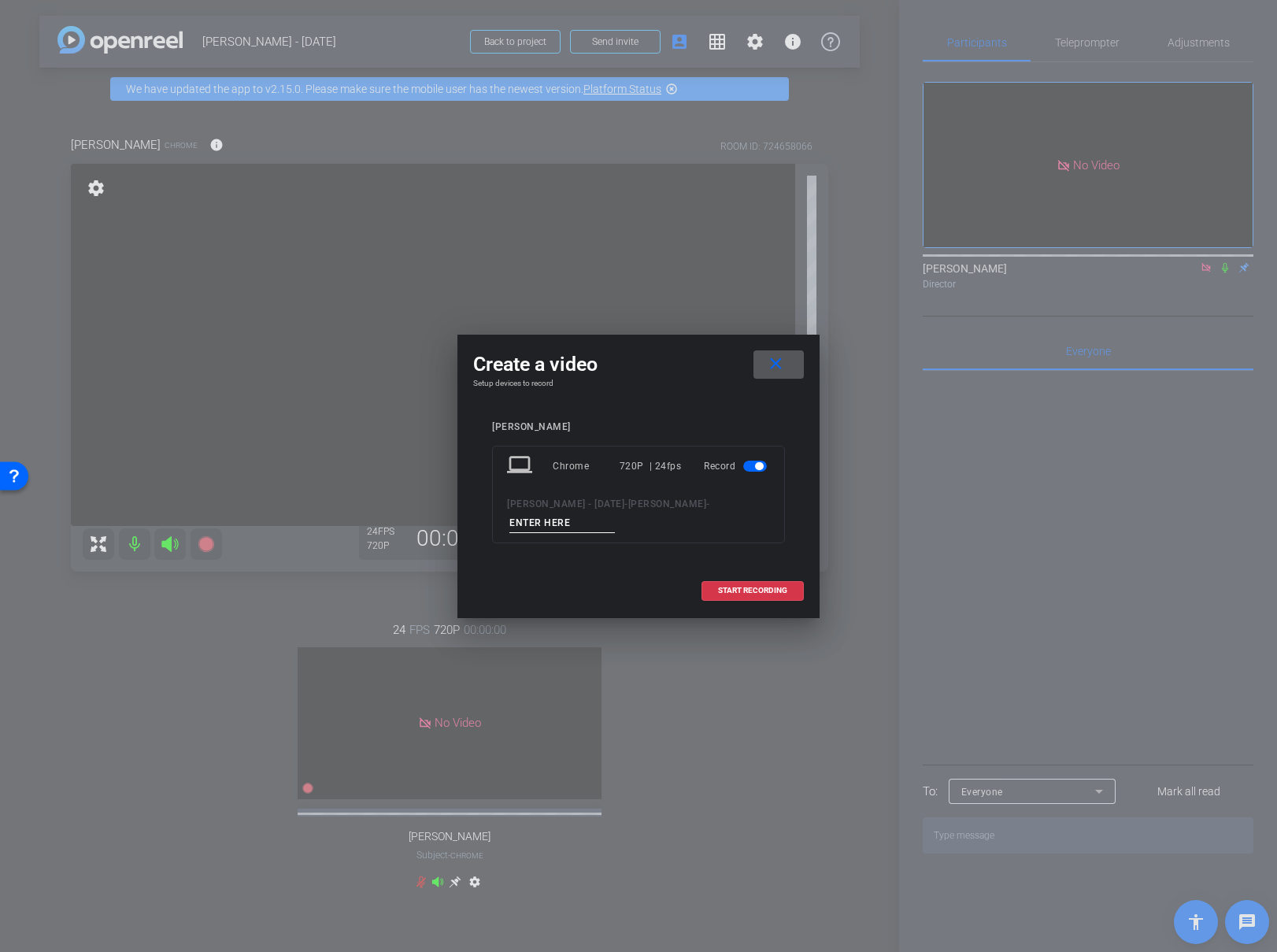
click at [558, 518] on input at bounding box center [561, 522] width 105 height 20
type input "01"
click at [718, 587] on span "START RECORDING" at bounding box center [753, 591] width 69 height 8
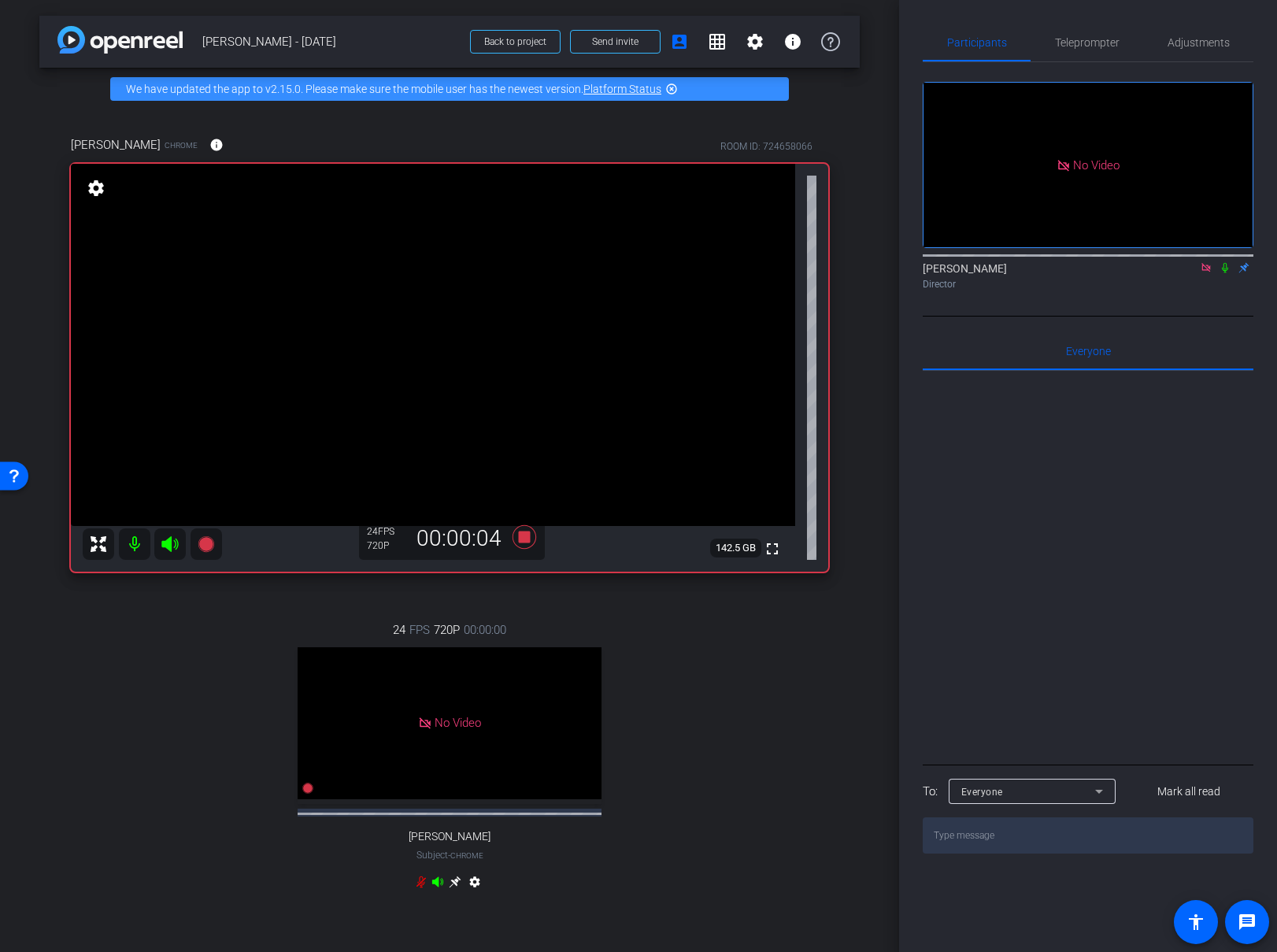
click at [1225, 273] on icon at bounding box center [1225, 268] width 12 height 11
click at [522, 534] on icon at bounding box center [524, 536] width 24 height 24
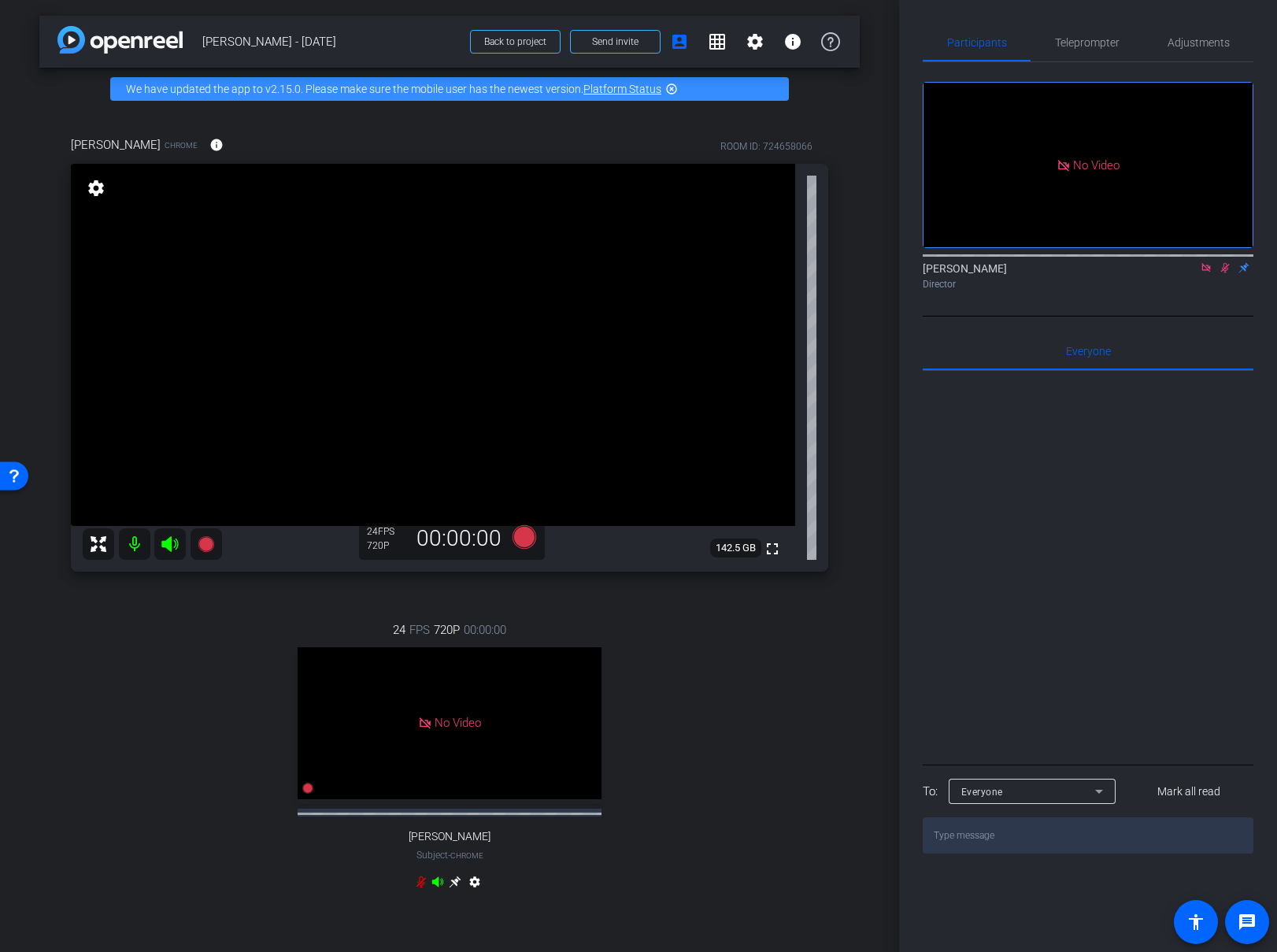
click at [1225, 273] on icon at bounding box center [1225, 268] width 12 height 11
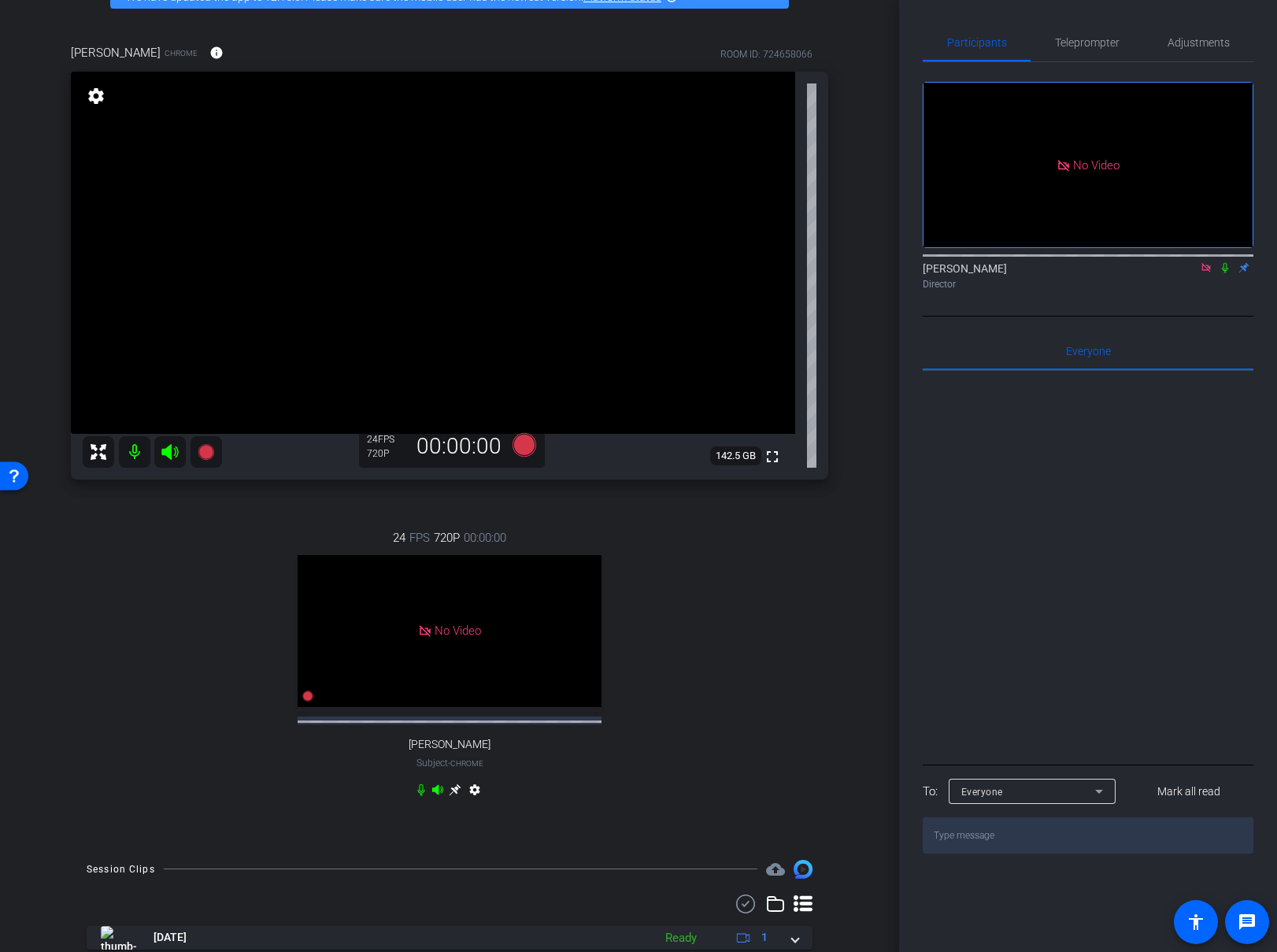
scroll to position [159, 0]
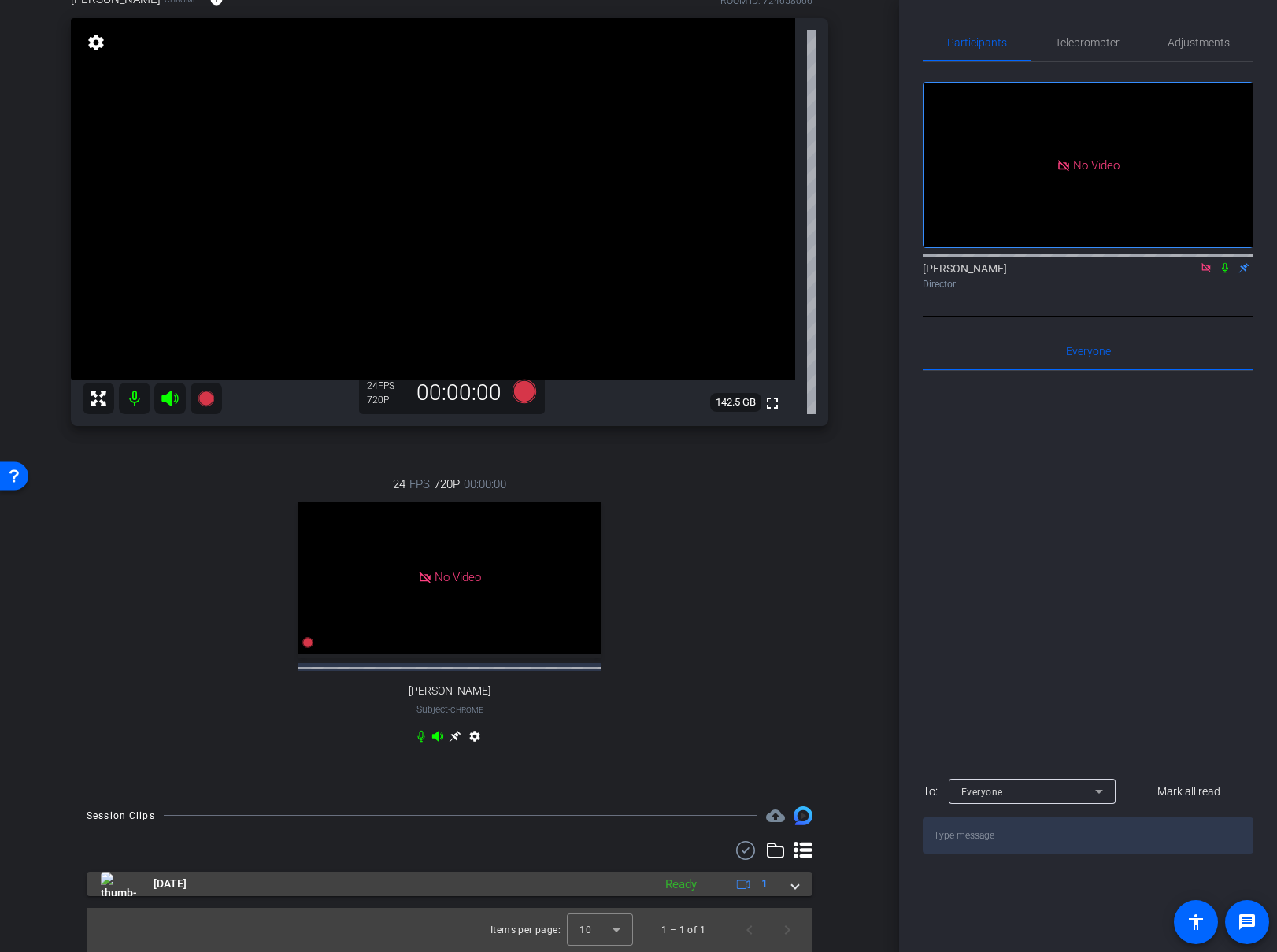
click at [801, 884] on mat-expansion-panel-header "Sep 24, 2025 Ready 1" at bounding box center [450, 884] width 726 height 24
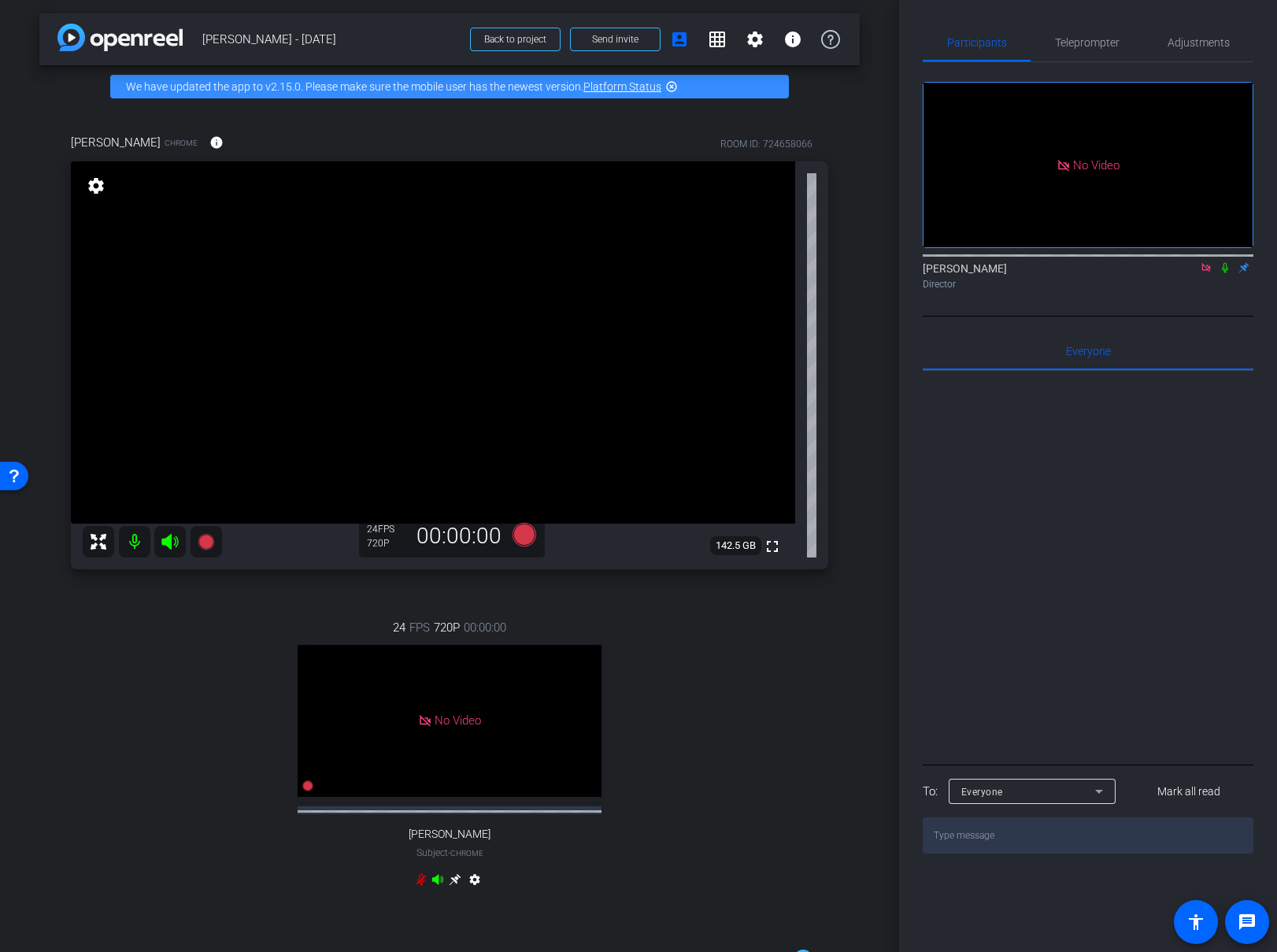
scroll to position [0, 0]
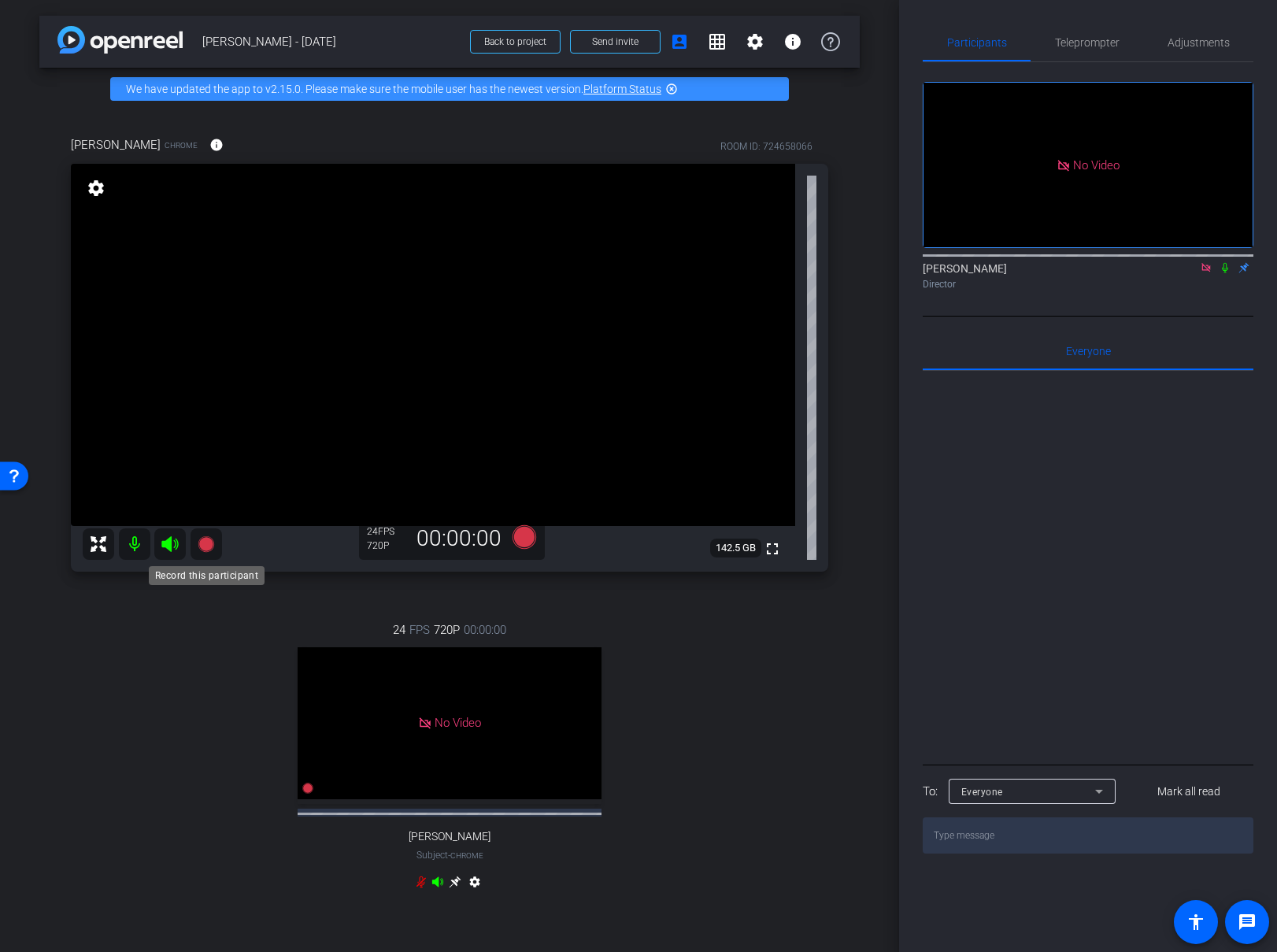
click at [209, 543] on icon at bounding box center [205, 543] width 16 height 16
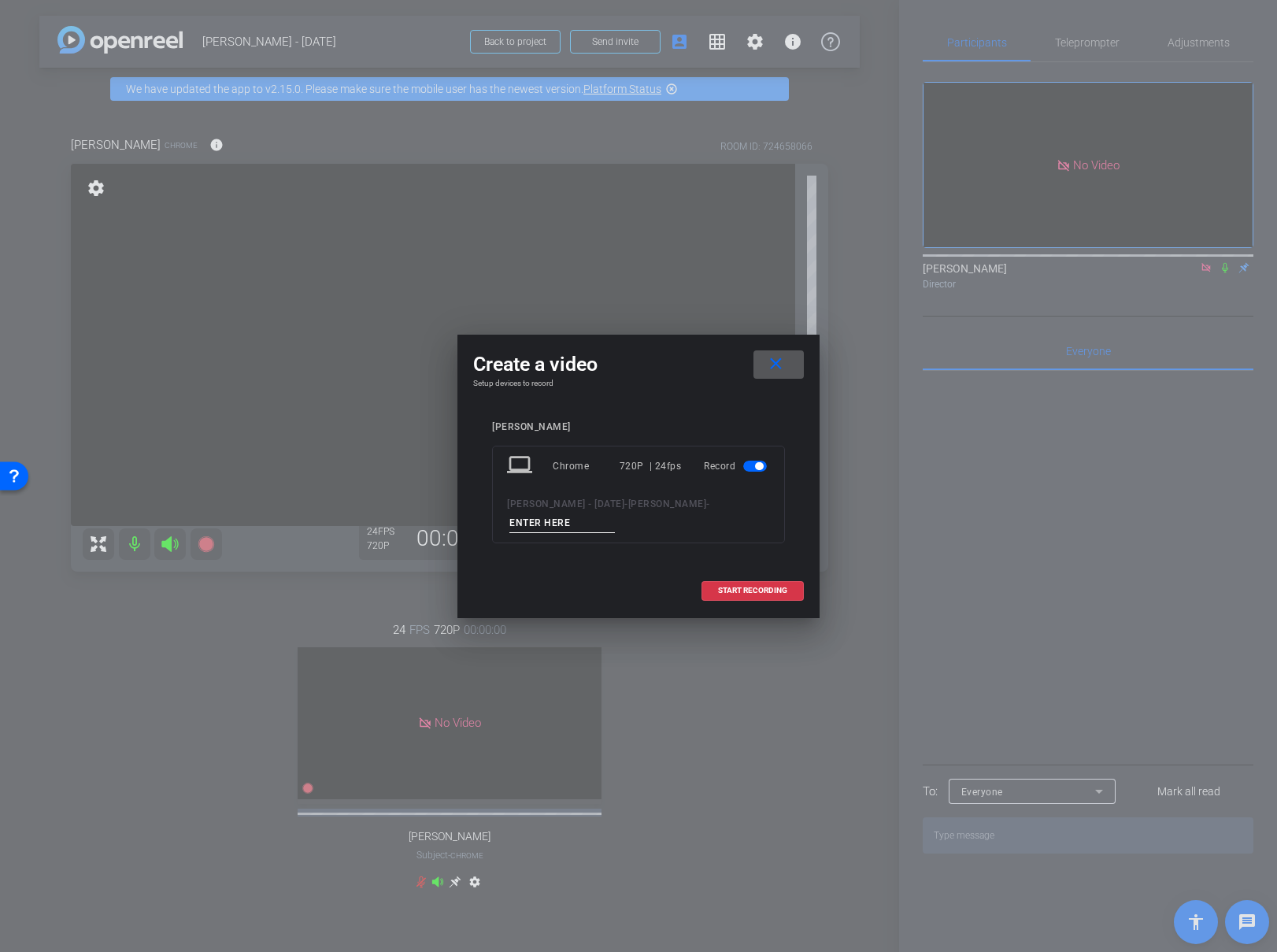
click at [566, 519] on input at bounding box center [561, 522] width 105 height 20
type input "02"
click at [710, 590] on span at bounding box center [753, 591] width 100 height 38
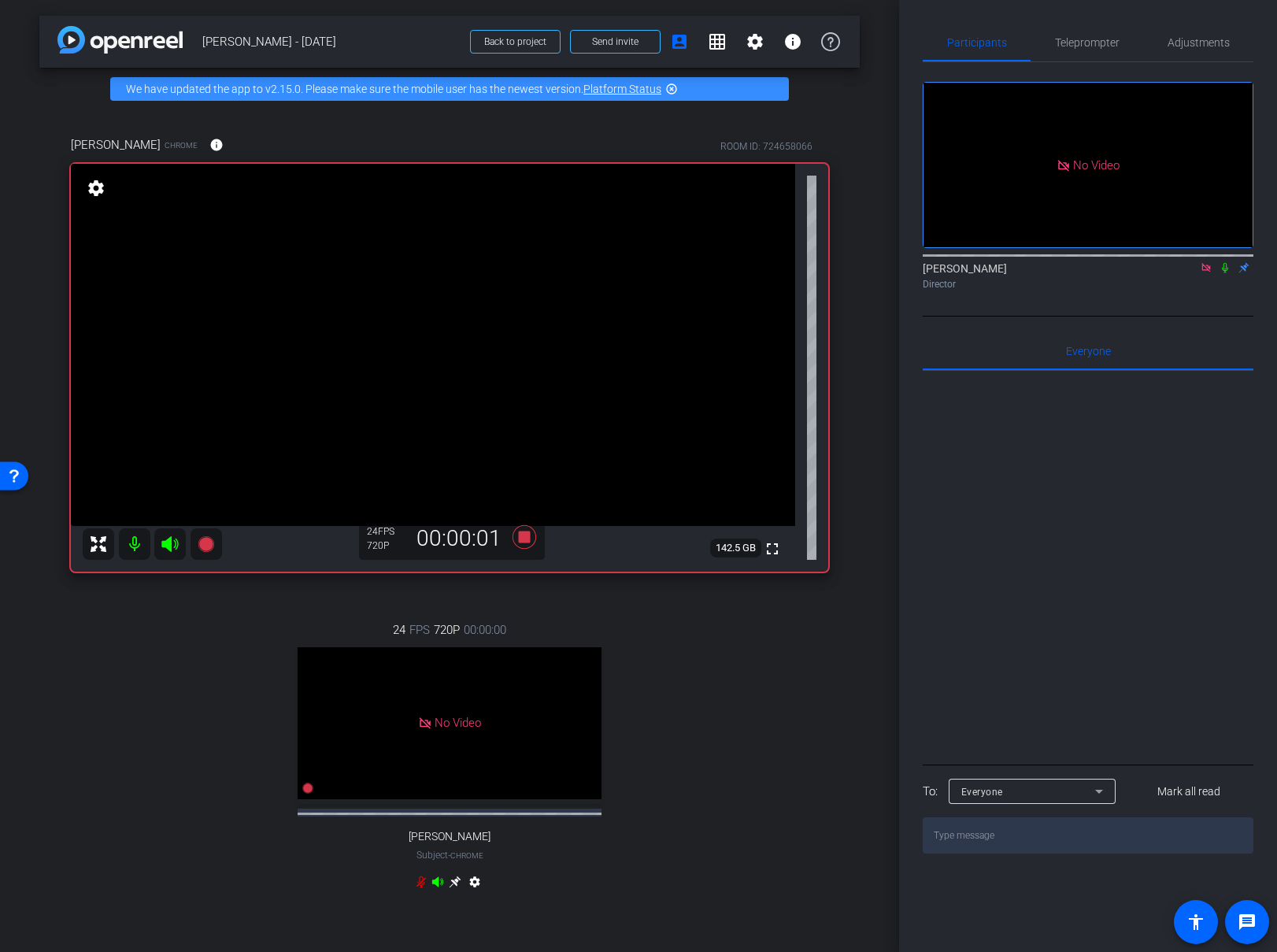
click at [1225, 273] on icon at bounding box center [1225, 268] width 7 height 10
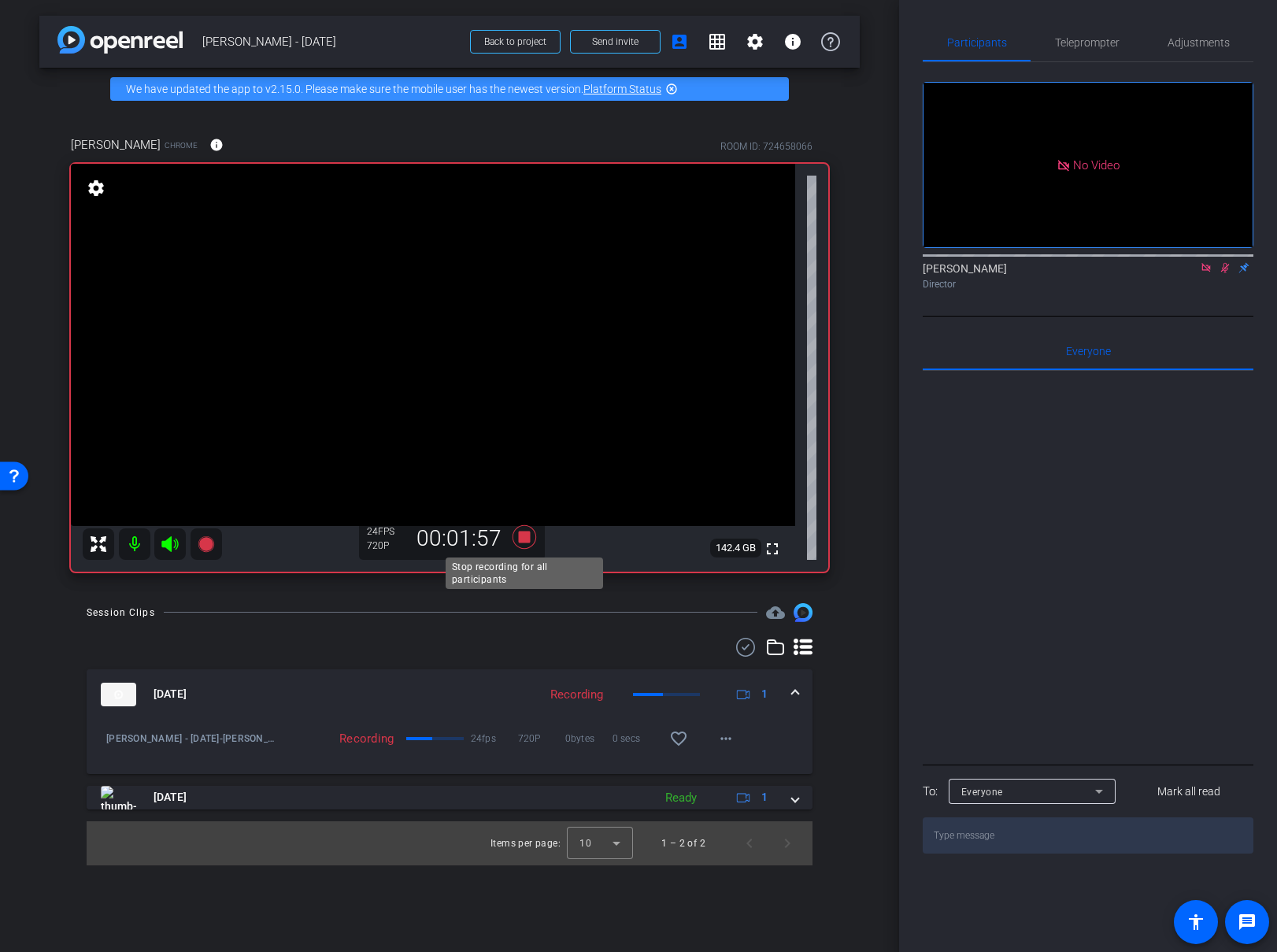
click at [526, 538] on icon at bounding box center [524, 536] width 24 height 24
click at [1219, 273] on icon at bounding box center [1225, 268] width 12 height 11
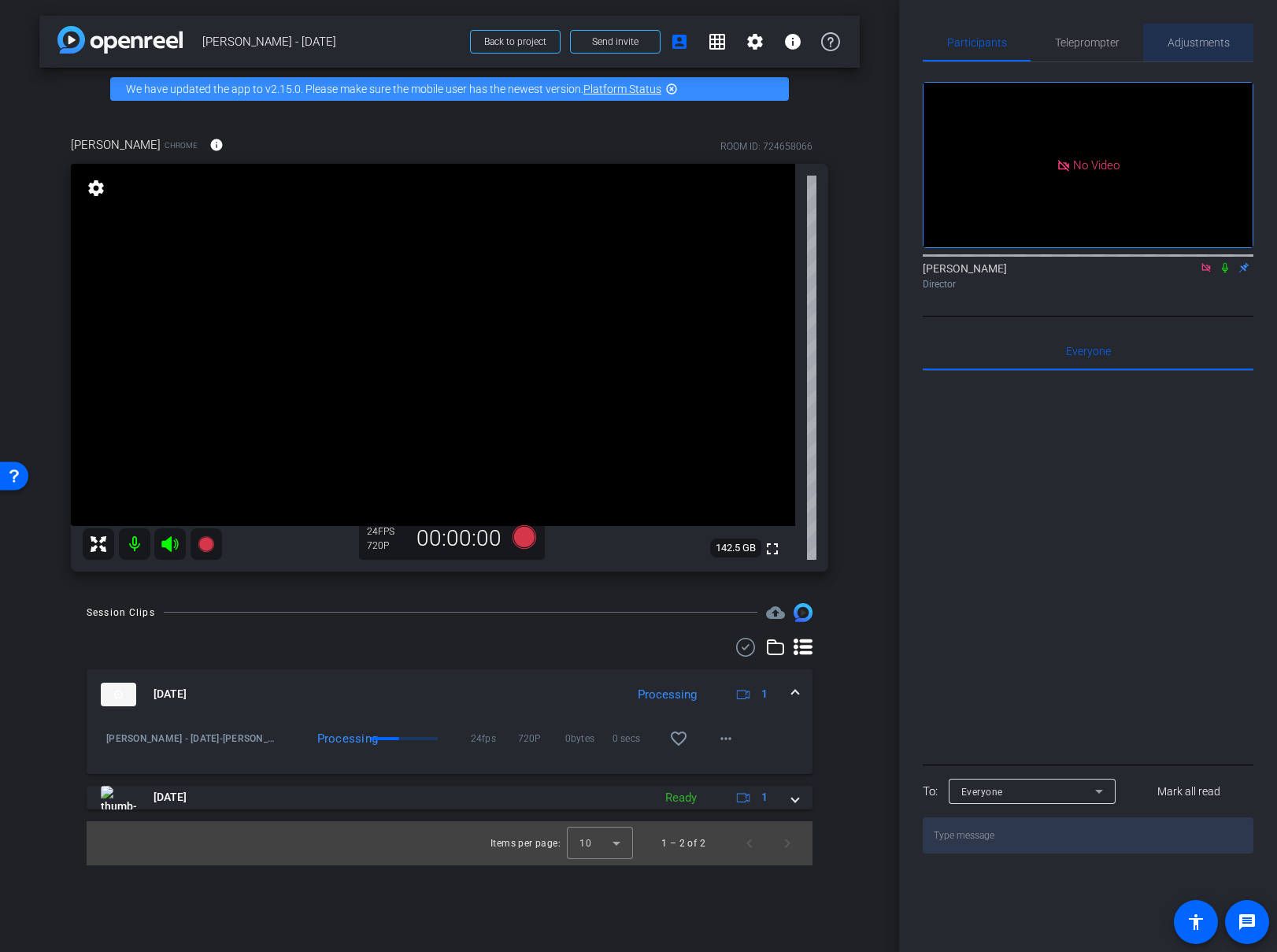
click at [1215, 53] on span "Adjustments" at bounding box center [1199, 43] width 62 height 38
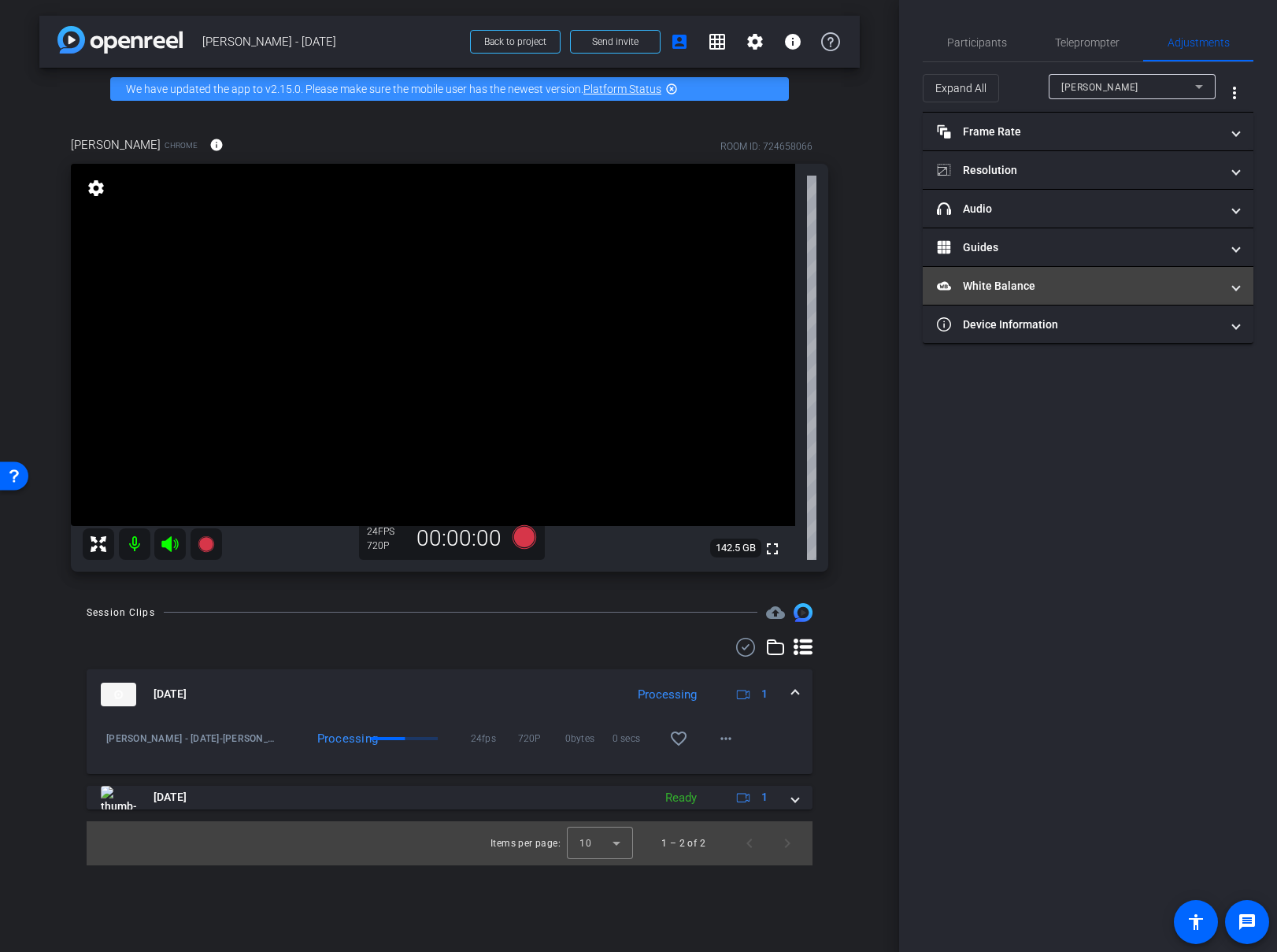
drag, startPoint x: 1069, startPoint y: 287, endPoint x: 1106, endPoint y: 312, distance: 44.7
click at [1069, 286] on mat-panel-title "White Balance White Balance" at bounding box center [1078, 286] width 283 height 16
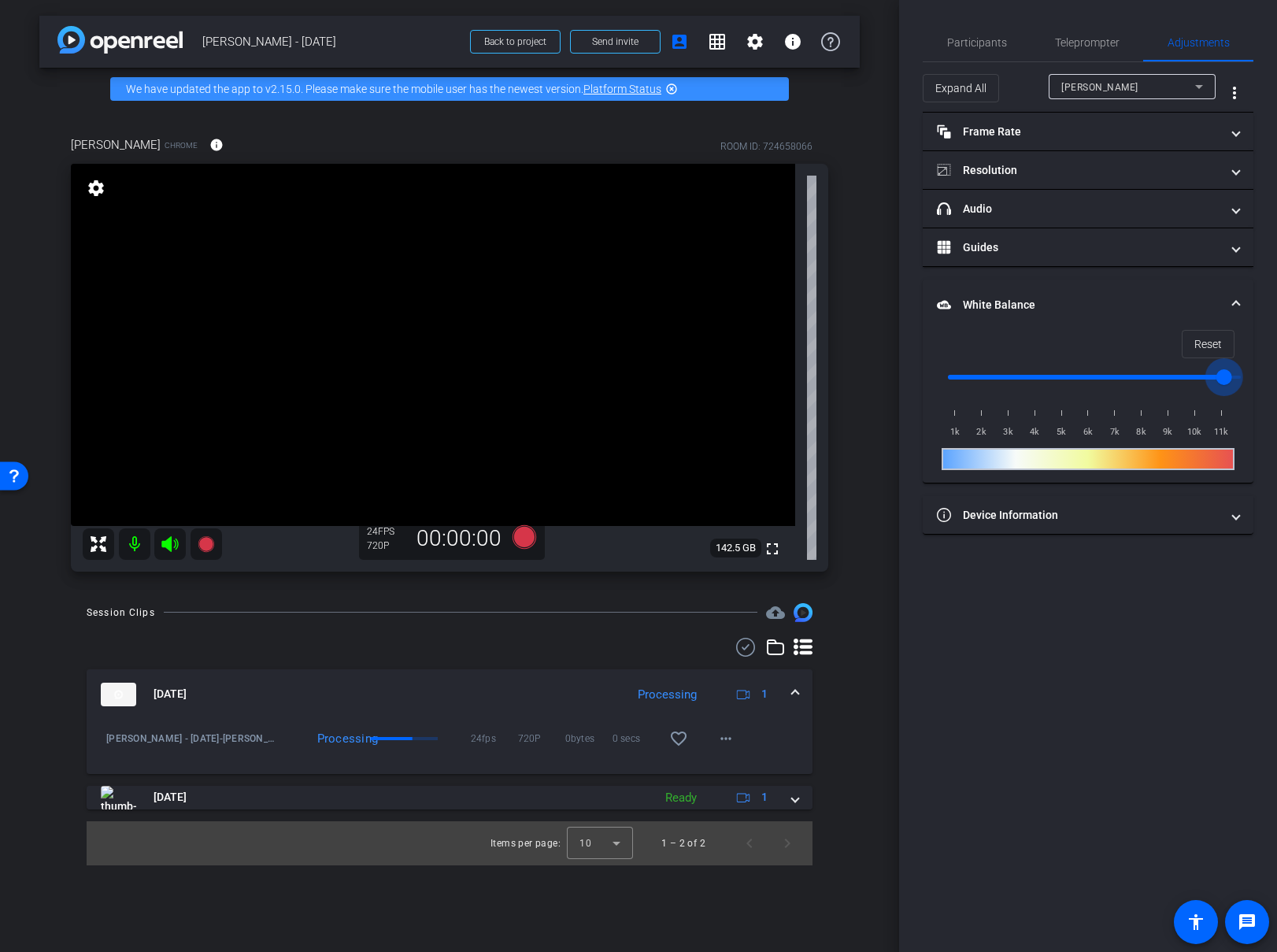
type input "11000"
drag, startPoint x: 1253, startPoint y: 369, endPoint x: 1379, endPoint y: 375, distance: 126.1
click at [1277, 375] on html "Accessibility Screen-Reader Guide, Feedback, and Issue Reporting | New window m…" at bounding box center [638, 476] width 1277 height 952
click at [1233, 45] on div "Adjustments" at bounding box center [1198, 43] width 110 height 38
click at [1240, 302] on mat-expansion-panel-header "White Balance White Balance" at bounding box center [1088, 304] width 330 height 50
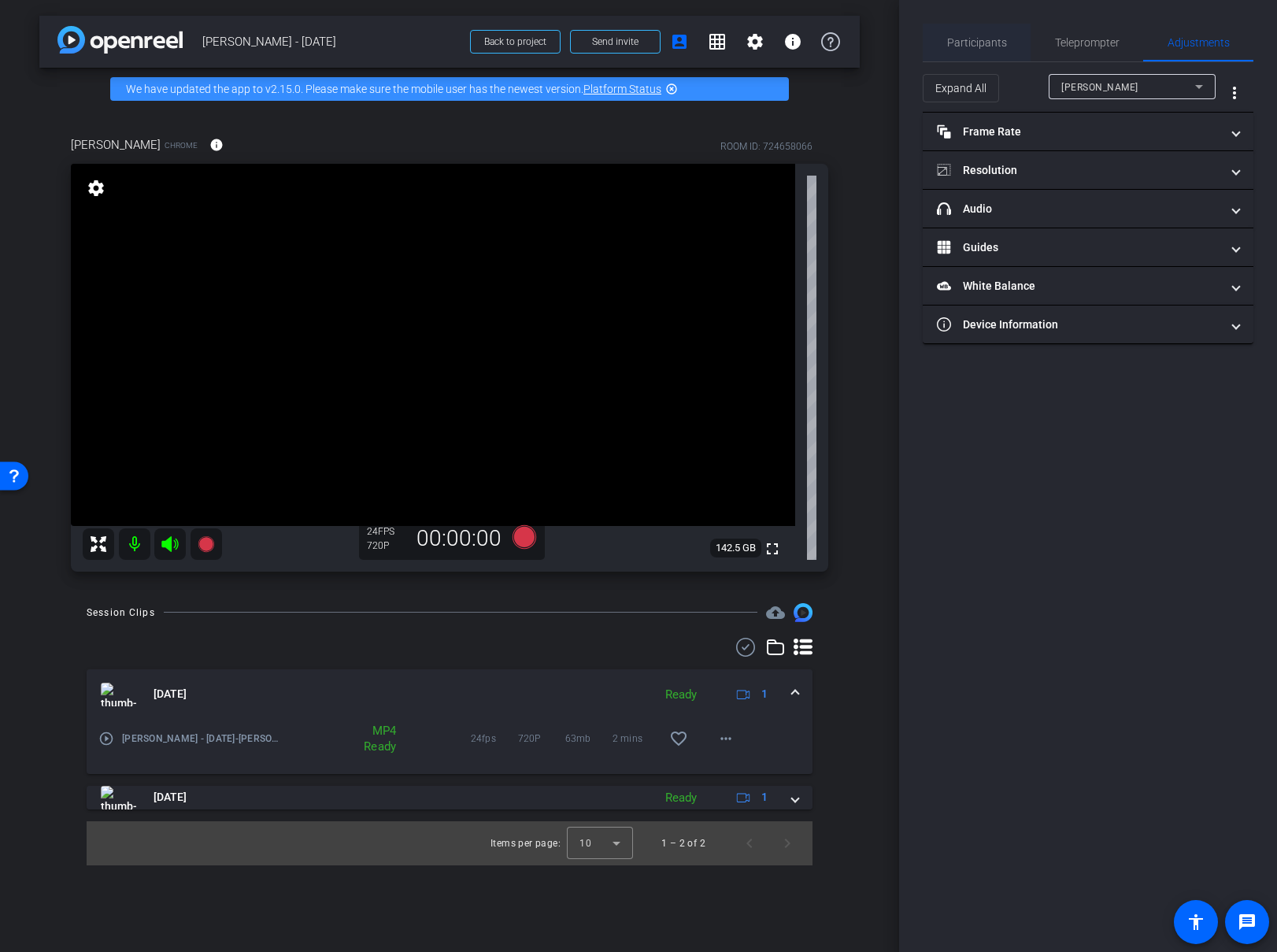
click at [973, 40] on span "Participants" at bounding box center [977, 43] width 60 height 11
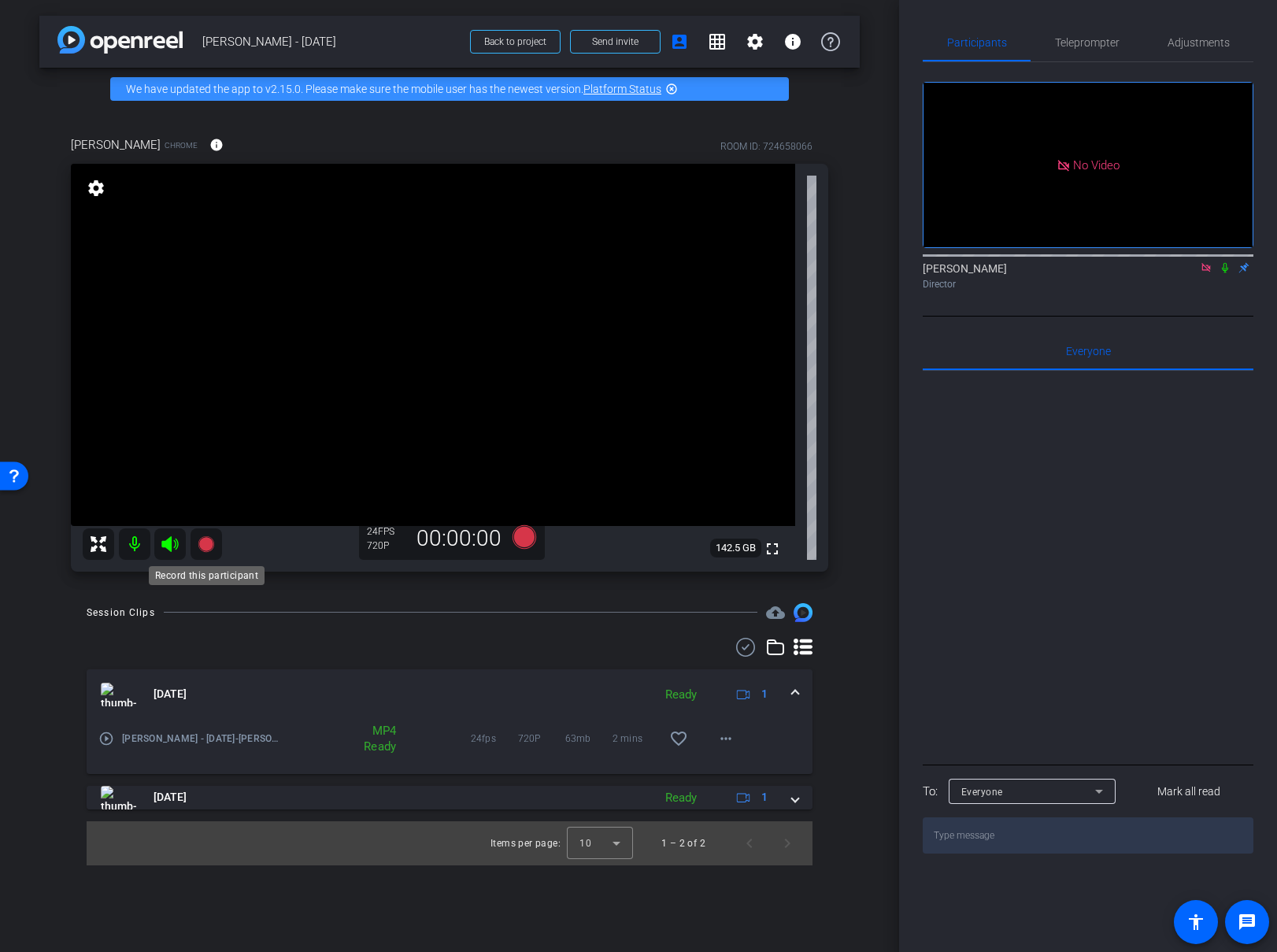
click at [209, 543] on icon at bounding box center [205, 543] width 16 height 16
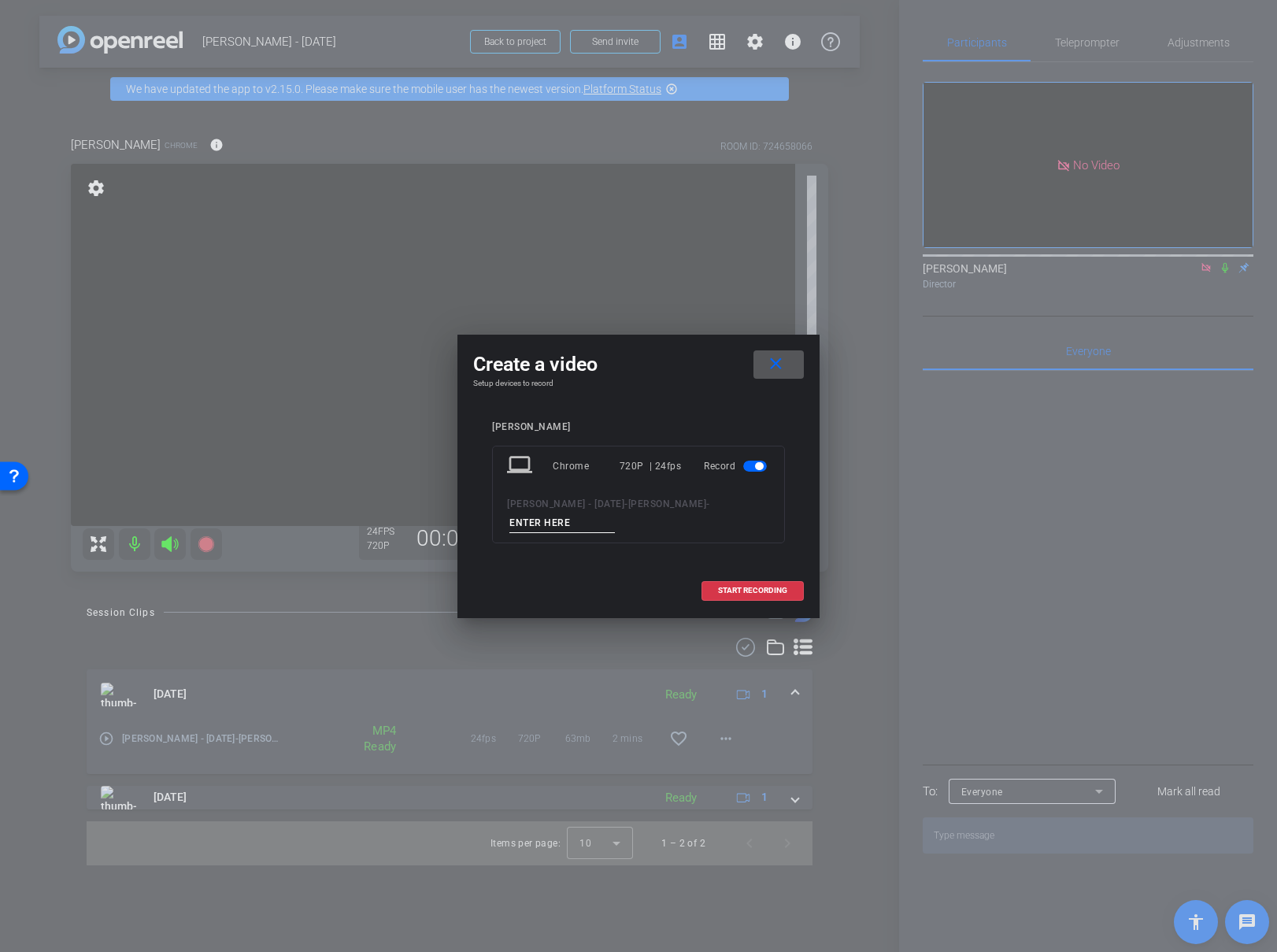
click at [569, 520] on input at bounding box center [561, 522] width 105 height 20
type input "03"
click at [728, 590] on span "START RECORDING" at bounding box center [753, 591] width 69 height 8
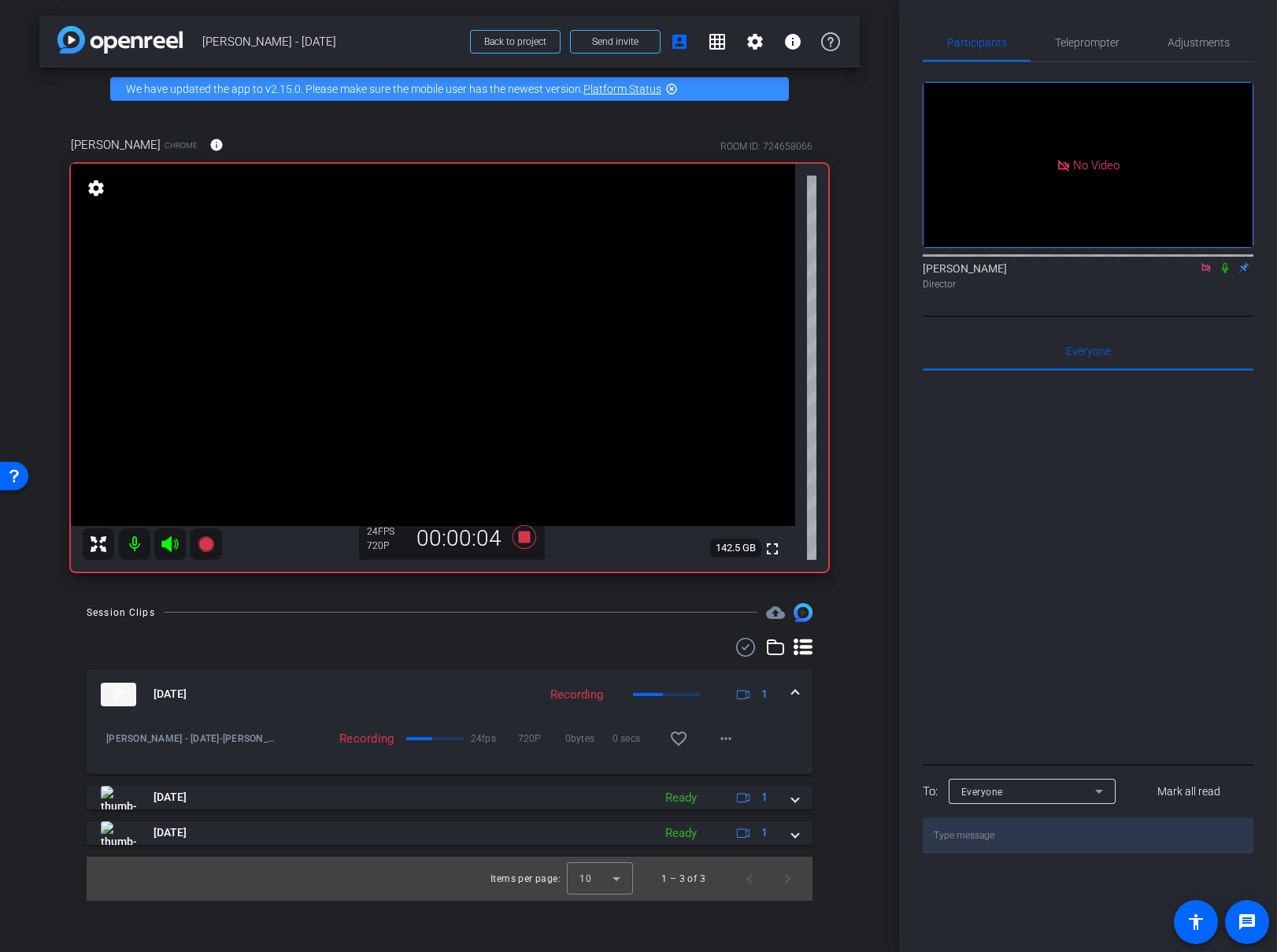
click at [1226, 263] on icon at bounding box center [1225, 268] width 7 height 10
click at [523, 535] on icon at bounding box center [524, 536] width 24 height 24
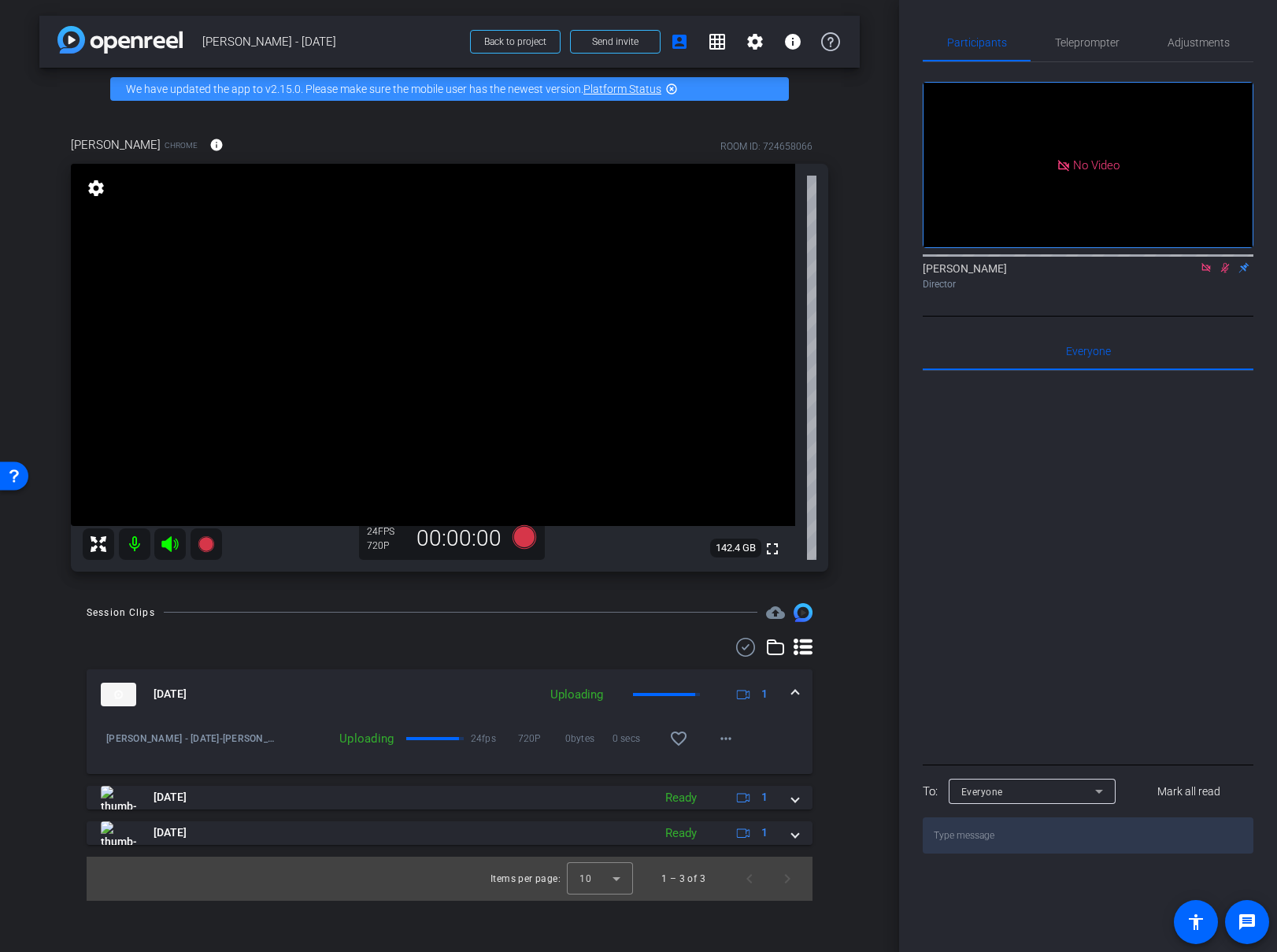
click at [1228, 262] on icon at bounding box center [1225, 268] width 12 height 11
click at [524, 538] on icon at bounding box center [524, 536] width 24 height 24
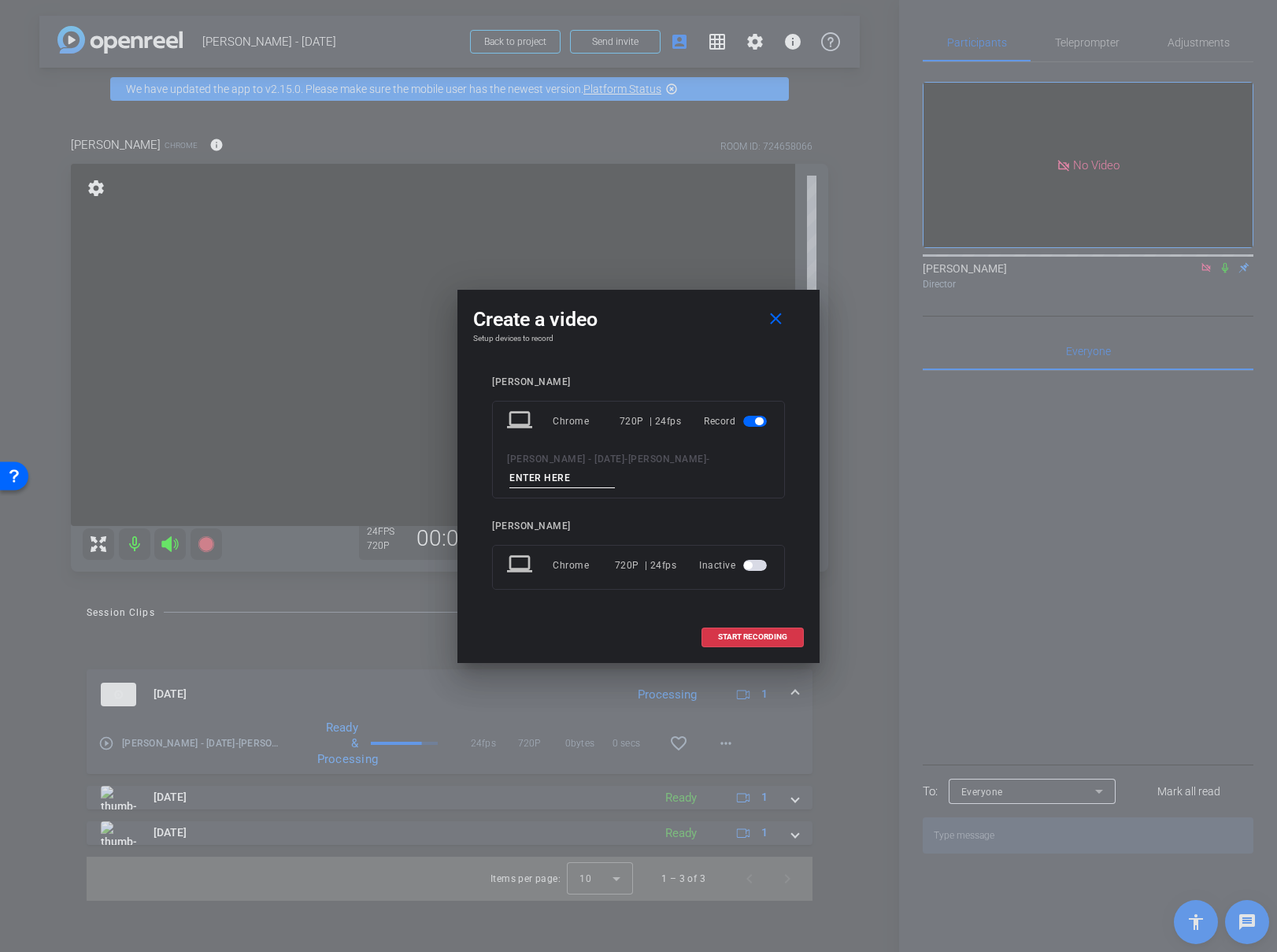
click at [569, 475] on input at bounding box center [561, 478] width 105 height 20
type input "04"
click at [718, 634] on span "START RECORDING" at bounding box center [753, 637] width 69 height 8
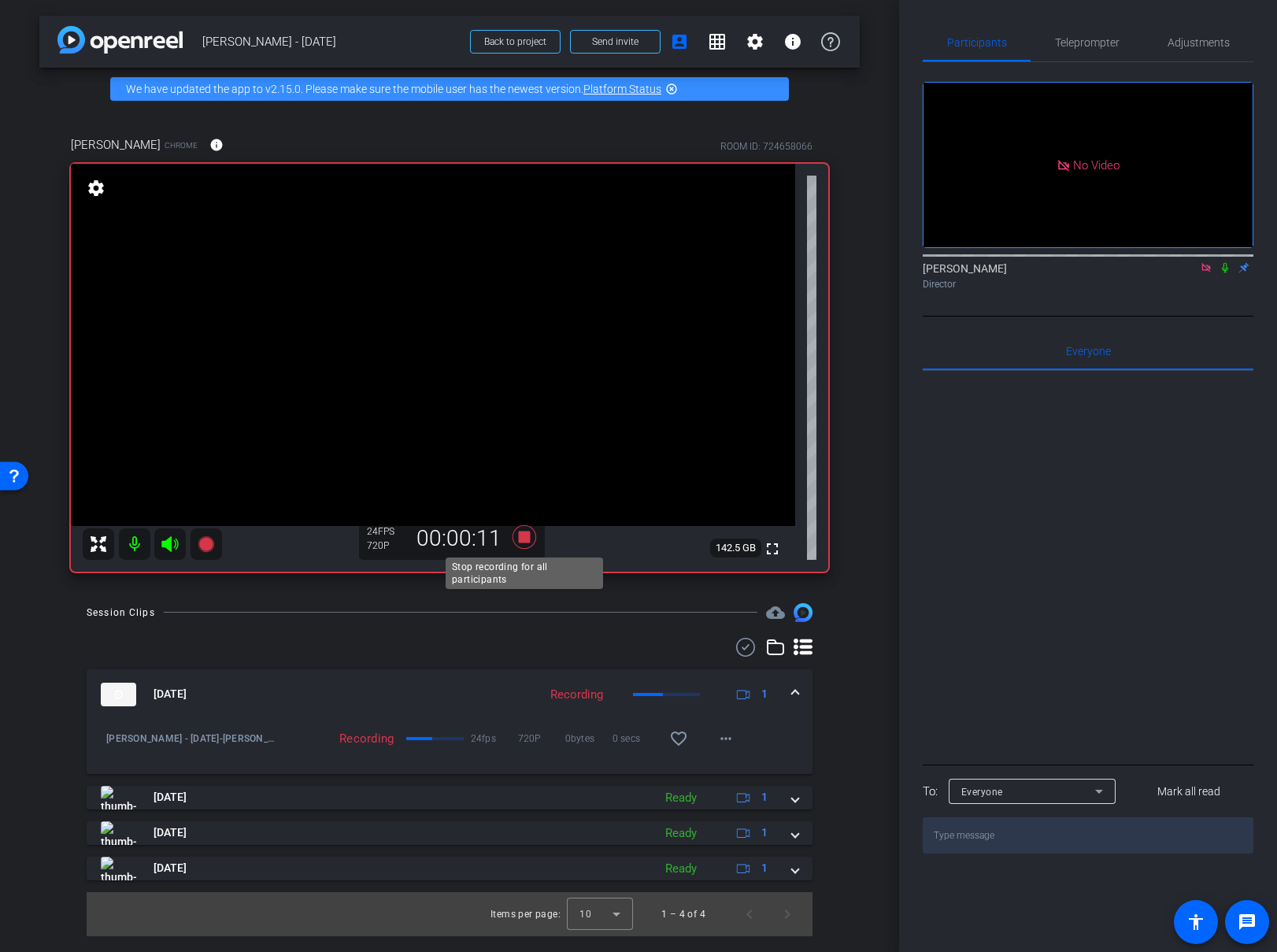
click at [527, 536] on icon at bounding box center [524, 536] width 24 height 24
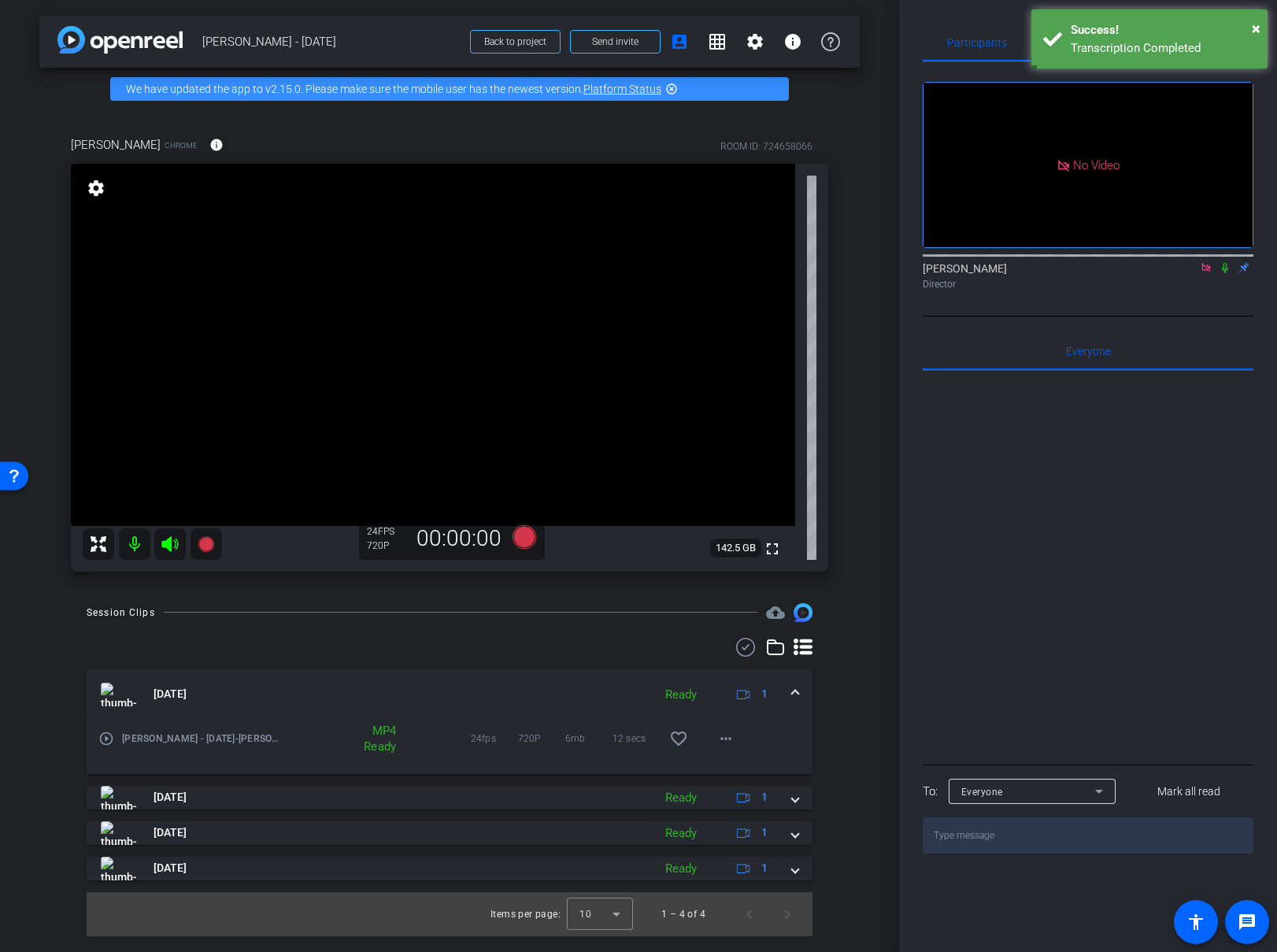
click at [1208, 263] on icon at bounding box center [1205, 267] width 9 height 9
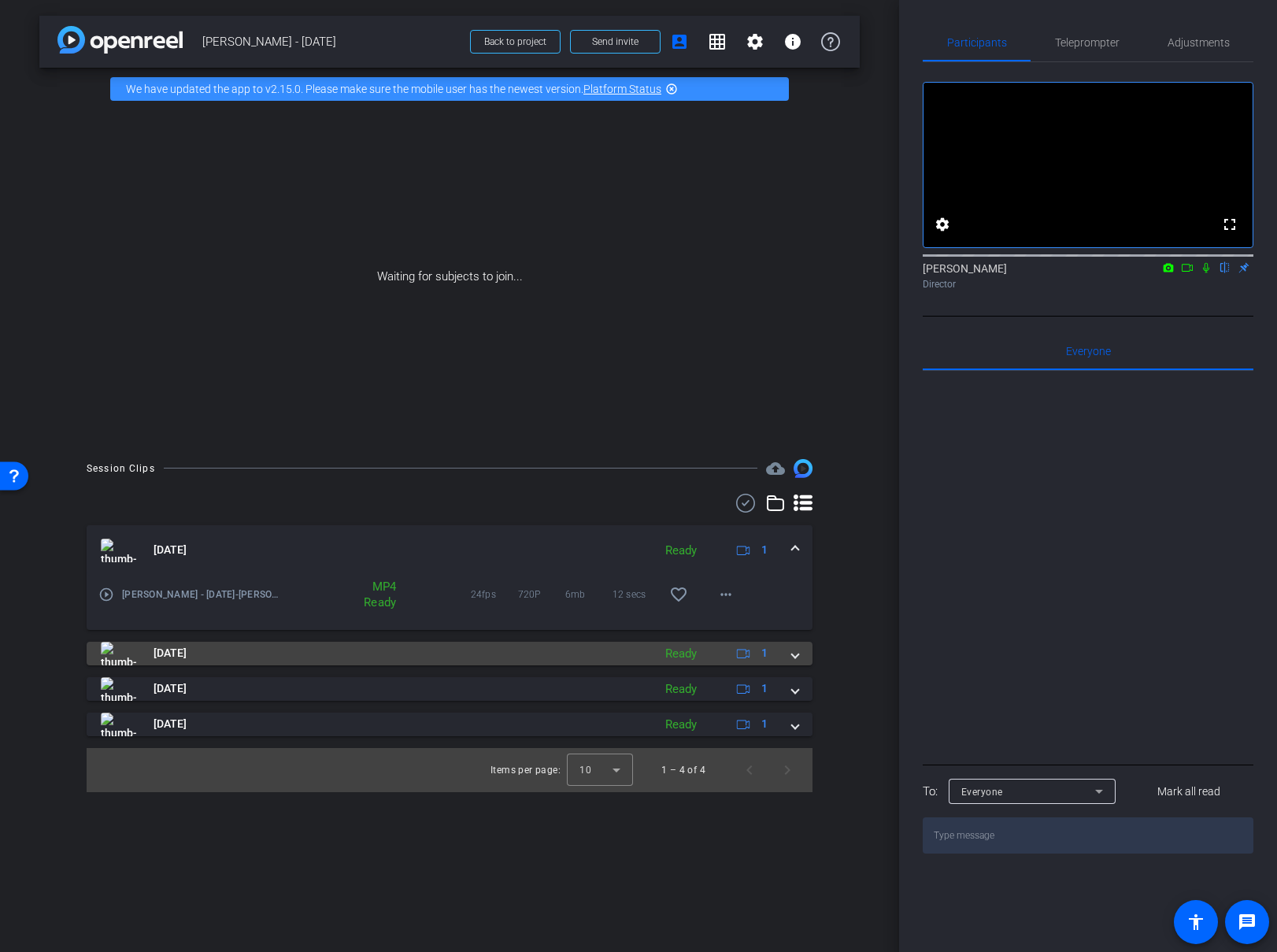
click at [795, 658] on span at bounding box center [795, 652] width 7 height 16
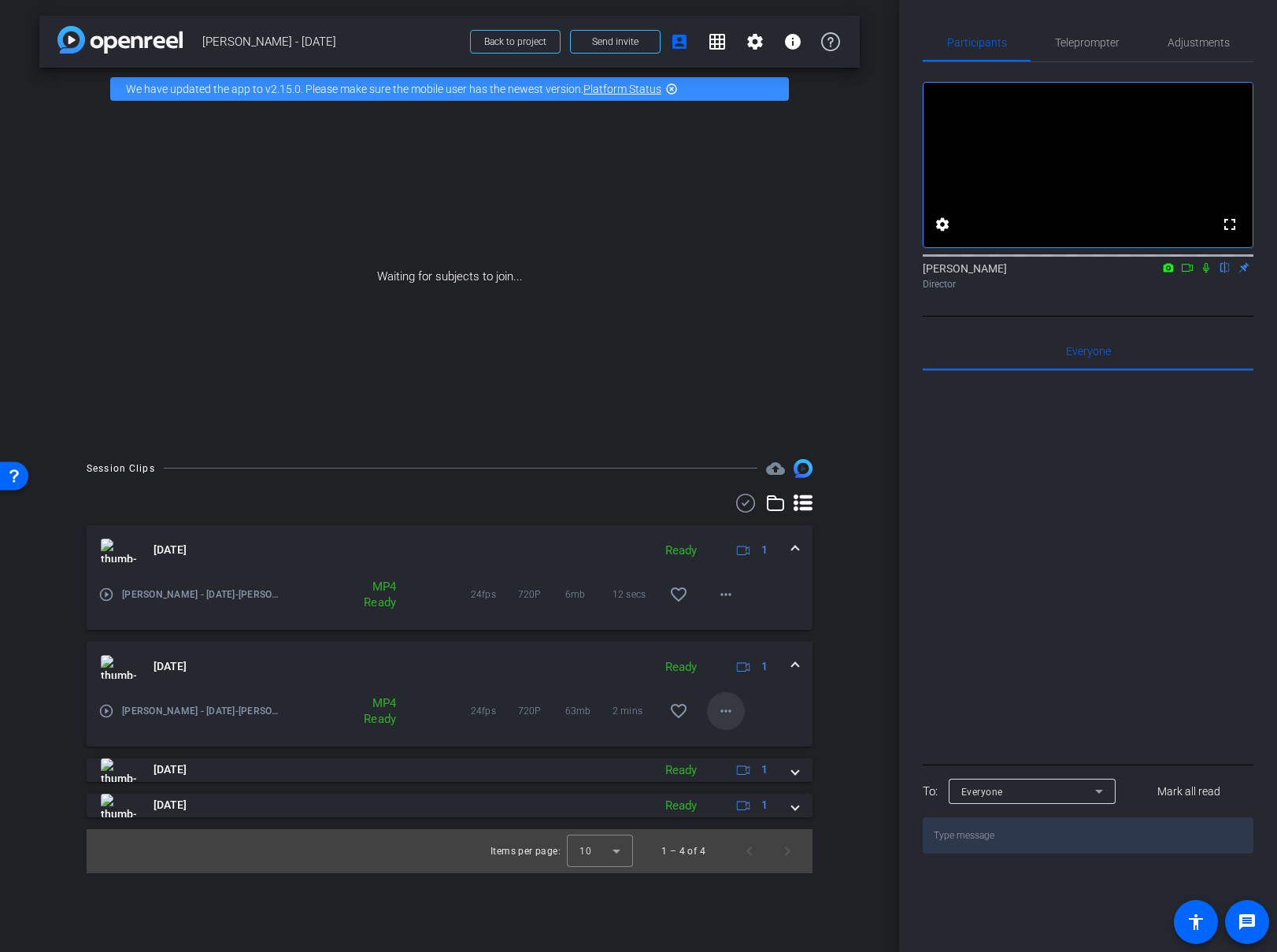
click at [736, 708] on span at bounding box center [726, 711] width 38 height 38
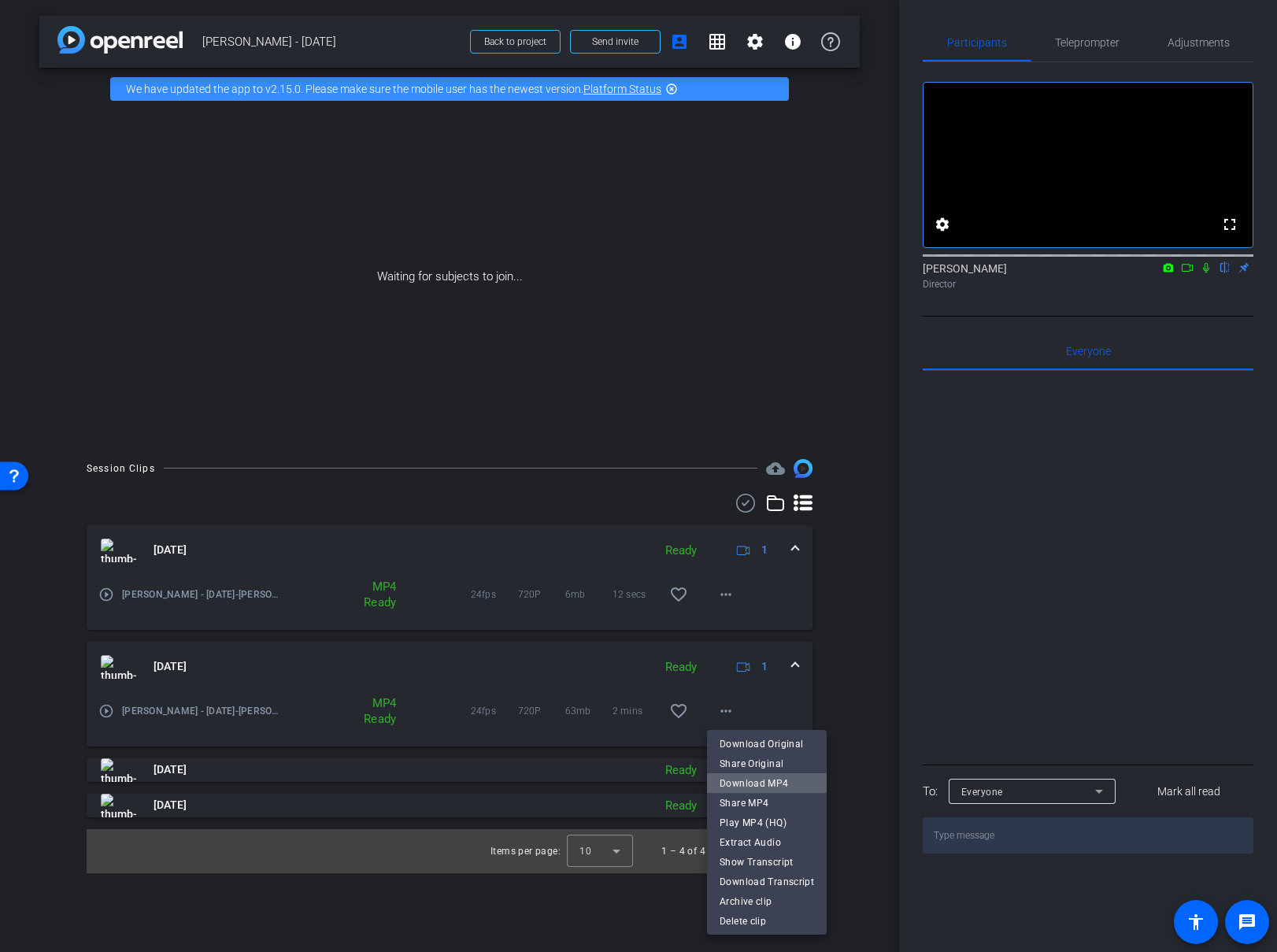
click at [779, 785] on span "Download MP4" at bounding box center [767, 783] width 95 height 19
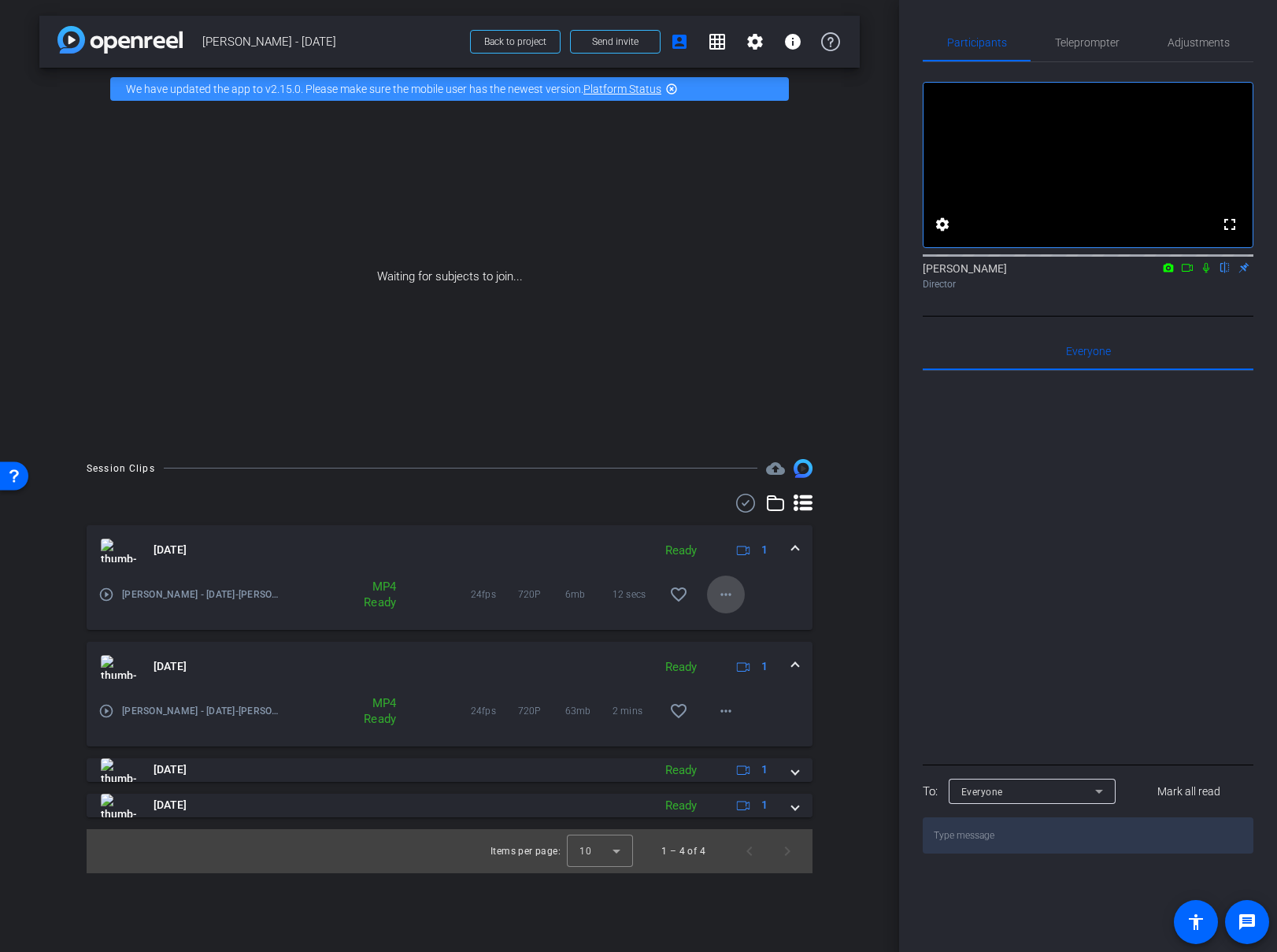
click at [721, 592] on mat-icon "more_horiz" at bounding box center [726, 594] width 19 height 19
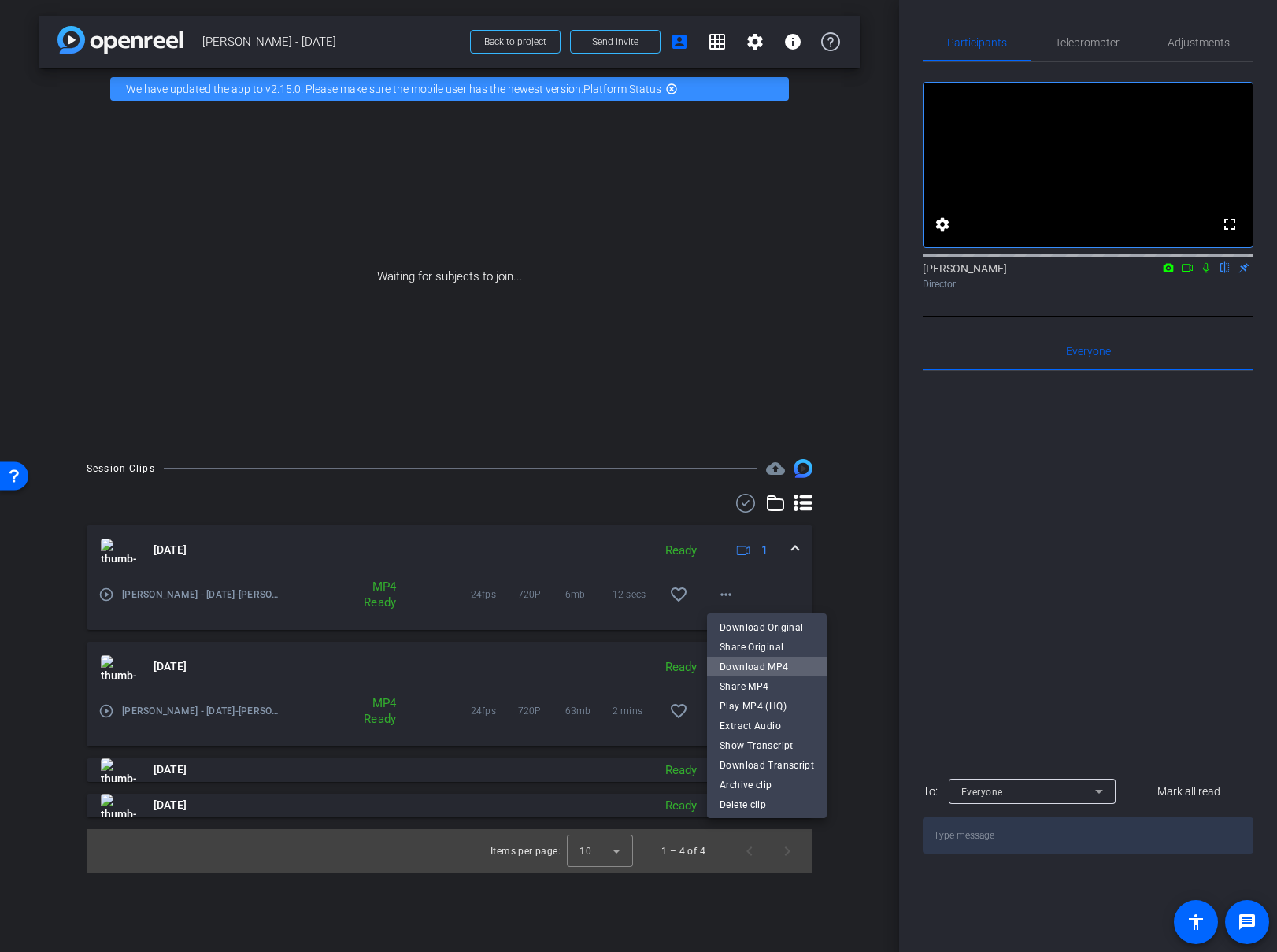
click at [802, 667] on span "Download MP4" at bounding box center [767, 666] width 95 height 19
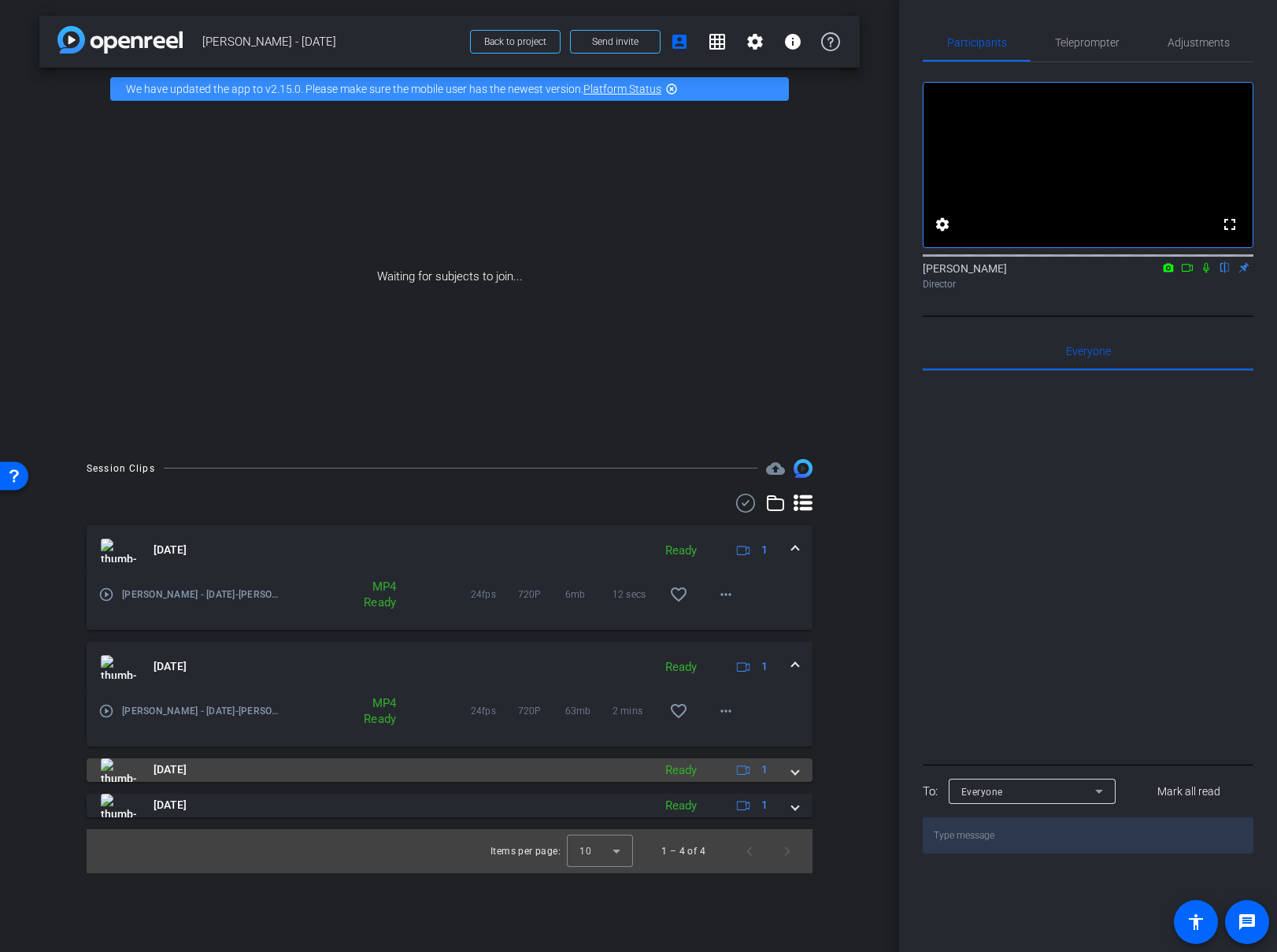
click at [795, 769] on span at bounding box center [795, 768] width 7 height 16
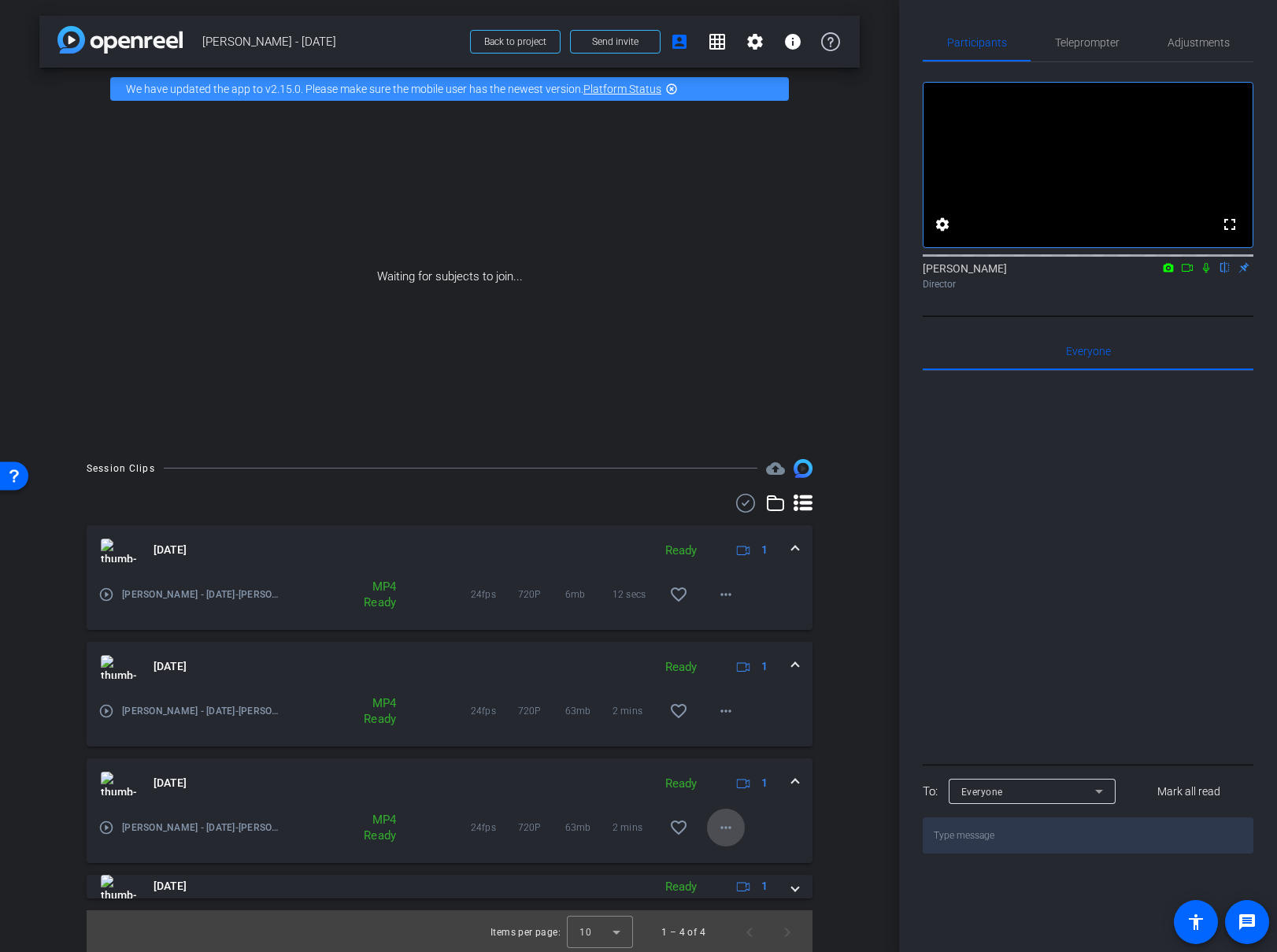
click at [723, 826] on mat-icon "more_horiz" at bounding box center [726, 827] width 19 height 19
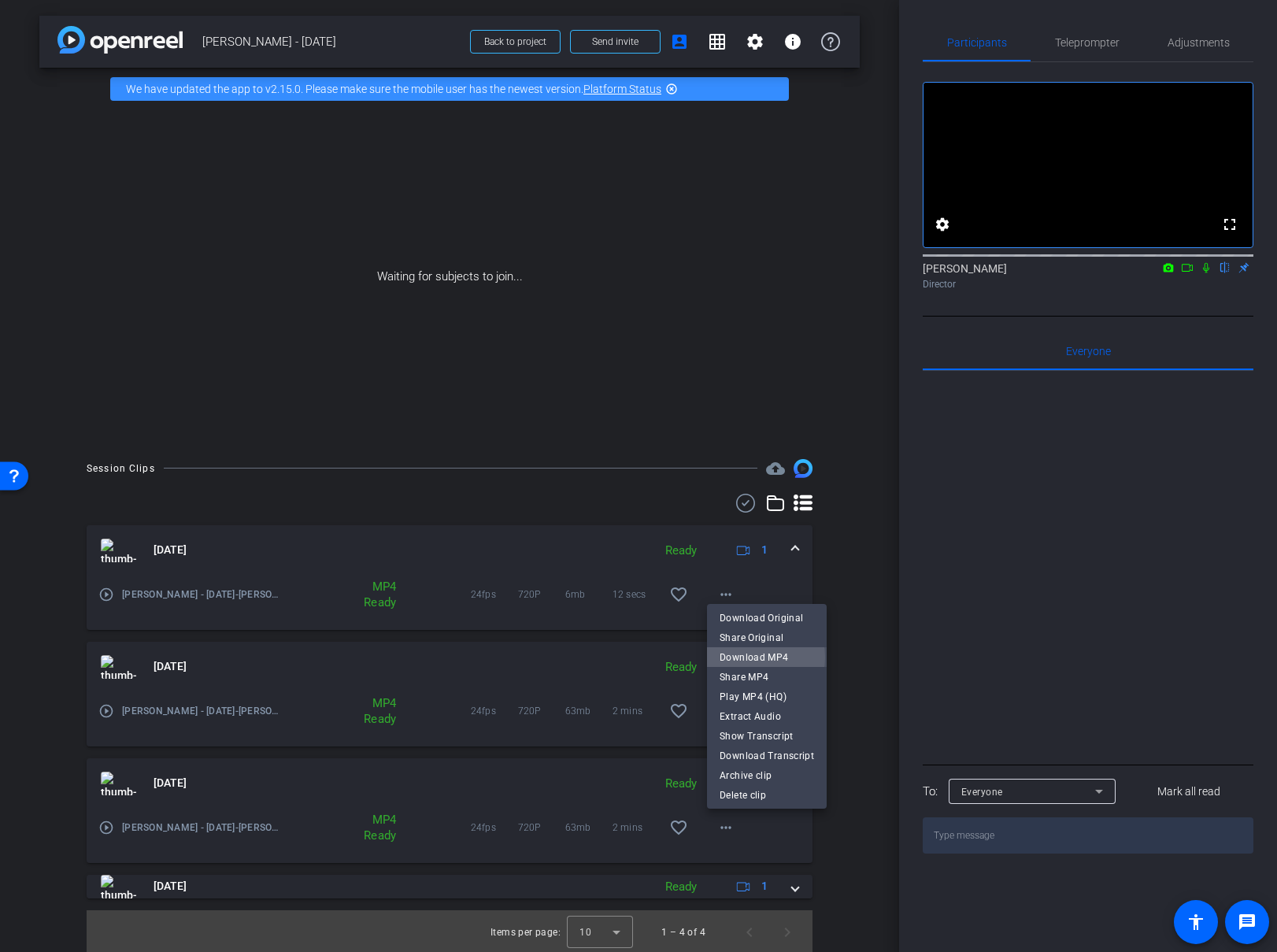
click at [744, 657] on span "Download MP4" at bounding box center [767, 657] width 95 height 19
